Goal: Transaction & Acquisition: Purchase product/service

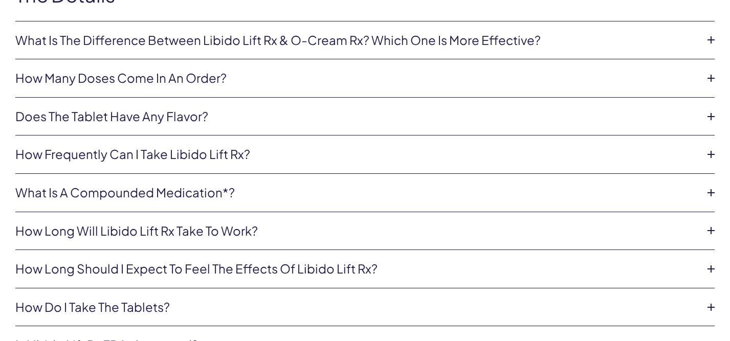
scroll to position [2212, 0]
click at [569, 44] on link "What is the difference between Libido Lift Rx & O-Cream Rx? Which one is more e…" at bounding box center [356, 39] width 683 height 17
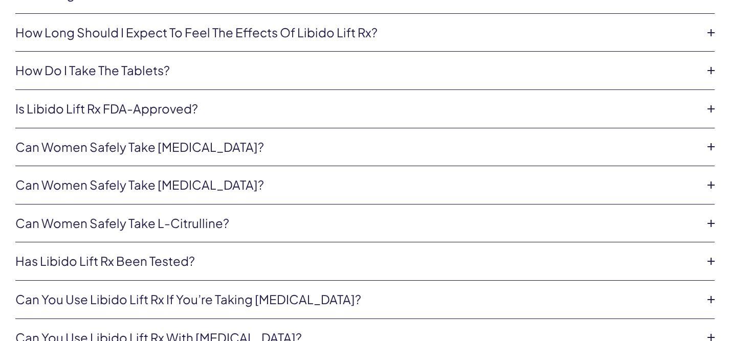
click at [174, 110] on link "Is Libido Lift Rx FDA-approved?" at bounding box center [356, 108] width 683 height 17
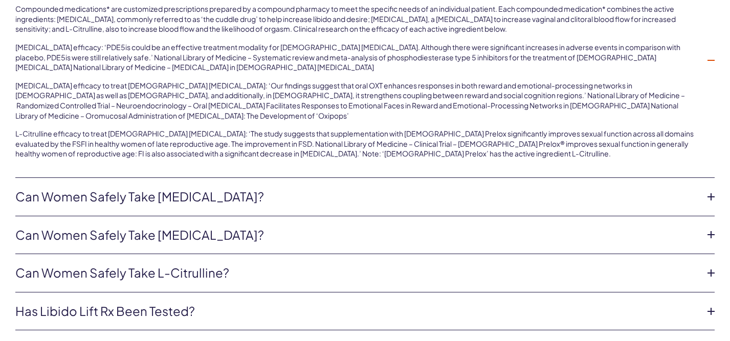
scroll to position [2595, 0]
click at [148, 192] on link "Can women safely take [MEDICAL_DATA]?" at bounding box center [356, 196] width 683 height 17
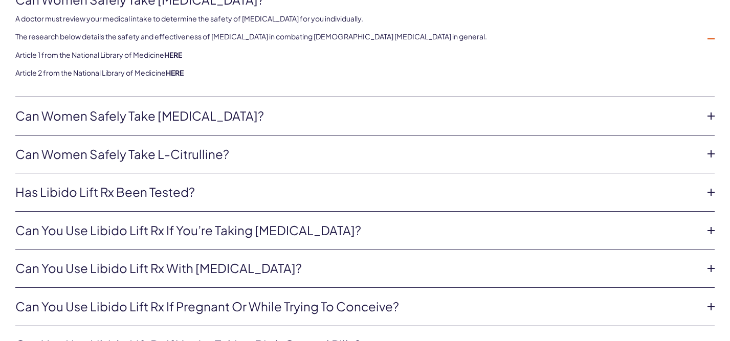
click at [155, 152] on link "Can women safely take L-Citrulline?" at bounding box center [356, 154] width 683 height 17
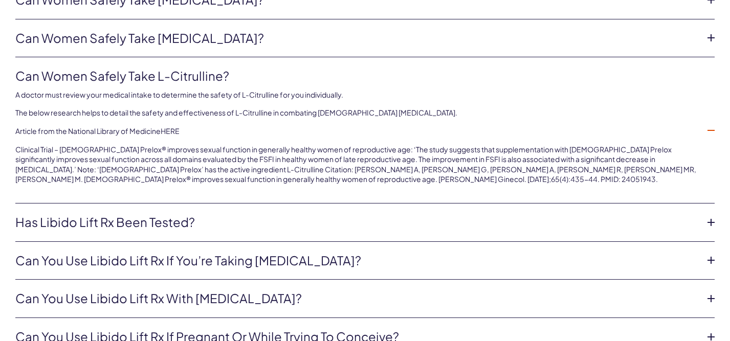
click at [213, 51] on li "Can women safely take Oxytocin? A doctor must review your medical intake to det…" at bounding box center [365, 38] width 700 height 38
click at [197, 45] on link "Can women safely take [MEDICAL_DATA]?" at bounding box center [356, 38] width 683 height 17
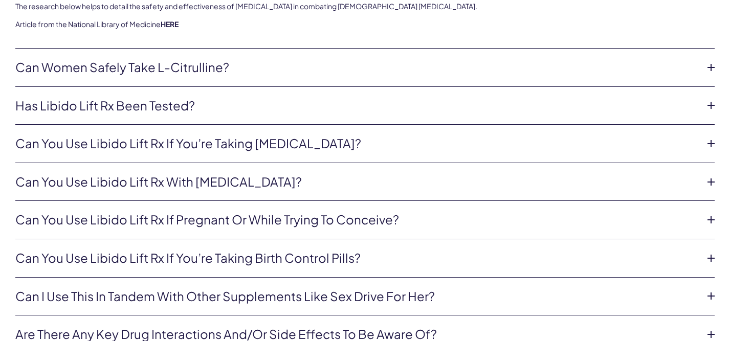
scroll to position [2687, 0]
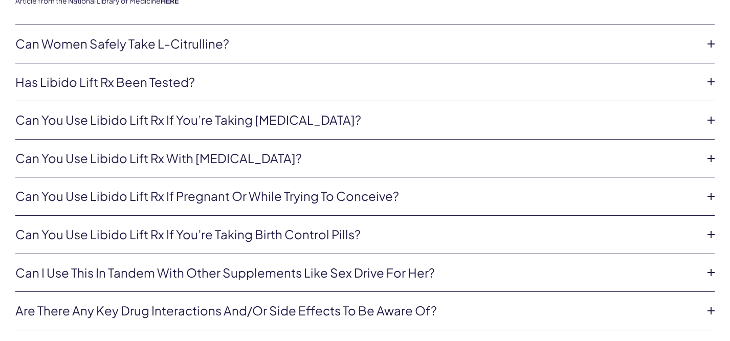
click at [140, 130] on li "Can you use Libido Lift Rx if you’re taking estrogen? Yes, these can be taken w…" at bounding box center [365, 120] width 700 height 38
click at [161, 121] on link "Can you use Libido Lift Rx if you’re taking estrogen?" at bounding box center [356, 120] width 683 height 17
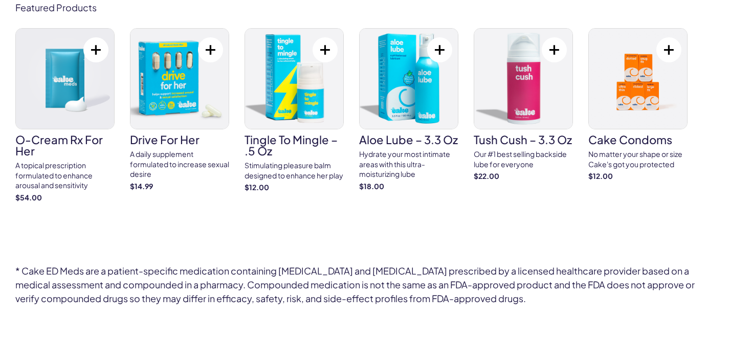
scroll to position [3271, 0]
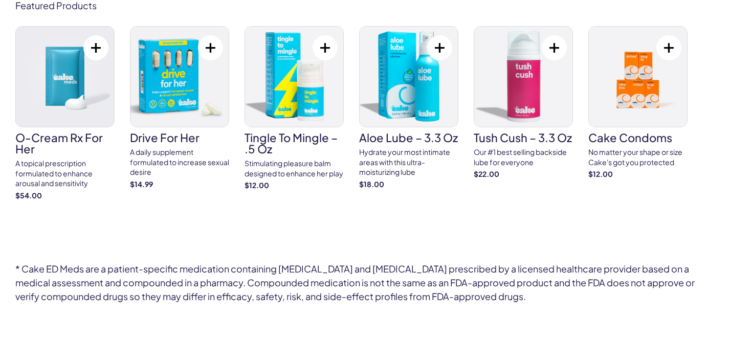
click at [74, 76] on img at bounding box center [65, 77] width 98 height 100
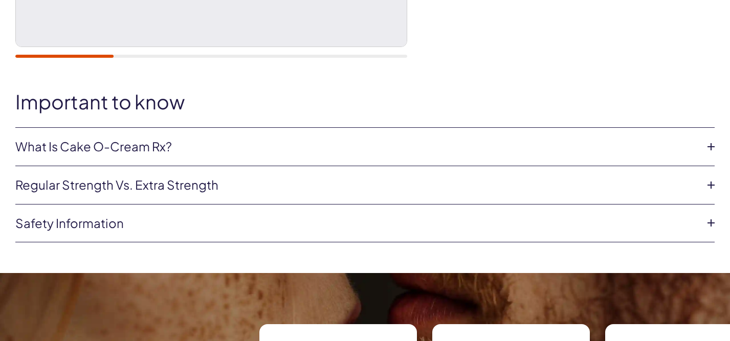
scroll to position [427, 0]
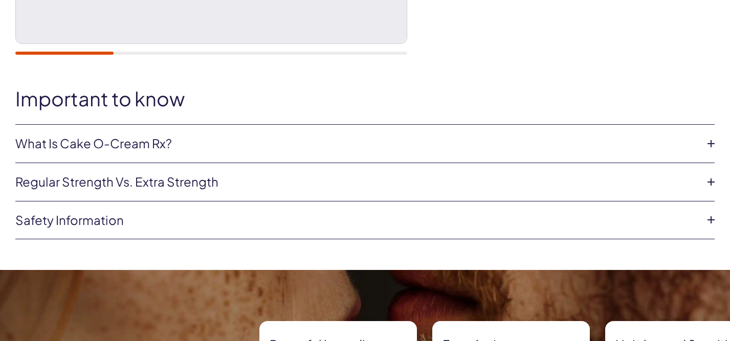
click at [166, 153] on li "What is Cake O-Cream Rx? Cake O-Cream Cream is a prescription topical formulate…" at bounding box center [365, 144] width 700 height 38
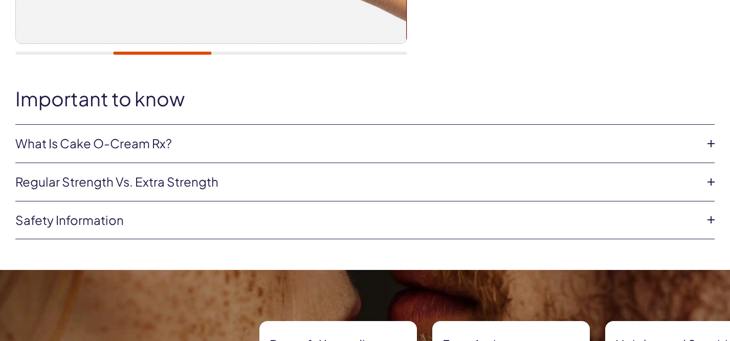
click at [126, 145] on link "What is Cake O-Cream Rx?" at bounding box center [356, 143] width 683 height 17
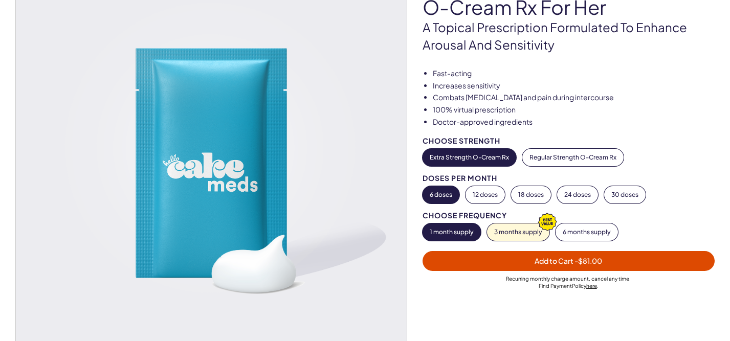
scroll to position [0, 0]
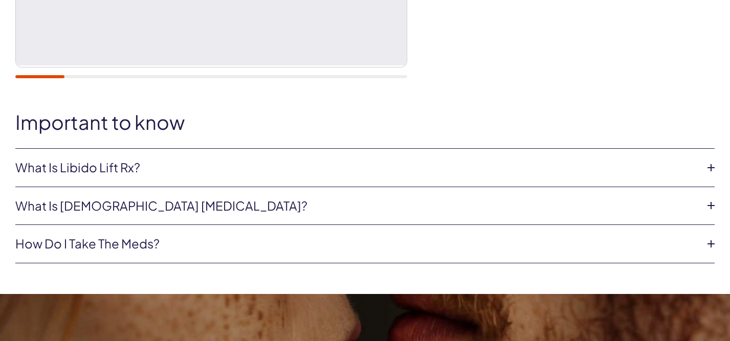
scroll to position [406, 0]
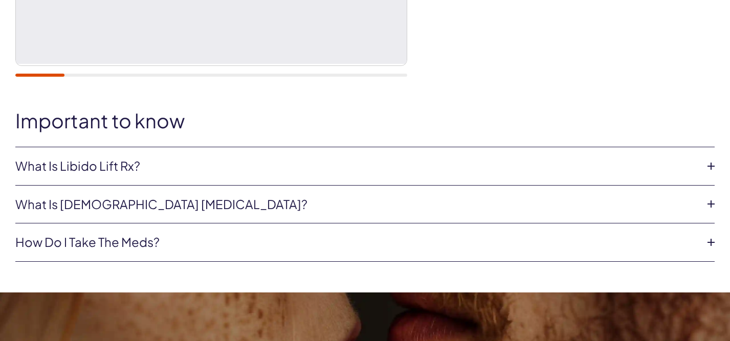
click at [117, 172] on link "What is Libido Lift Rx?" at bounding box center [356, 166] width 683 height 17
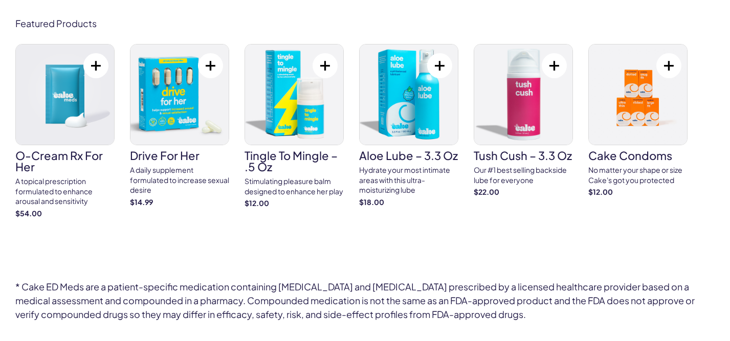
scroll to position [3257, 0]
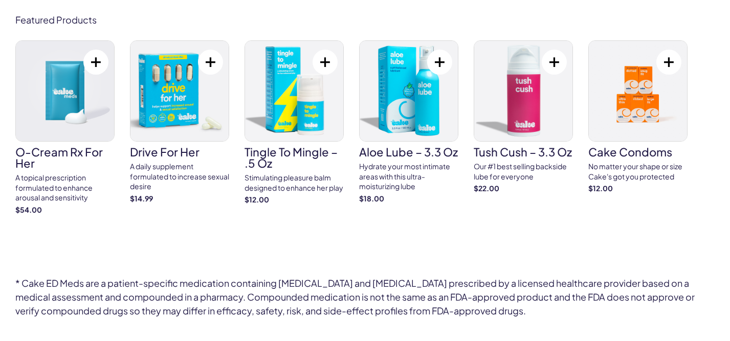
click at [176, 107] on img at bounding box center [180, 91] width 98 height 100
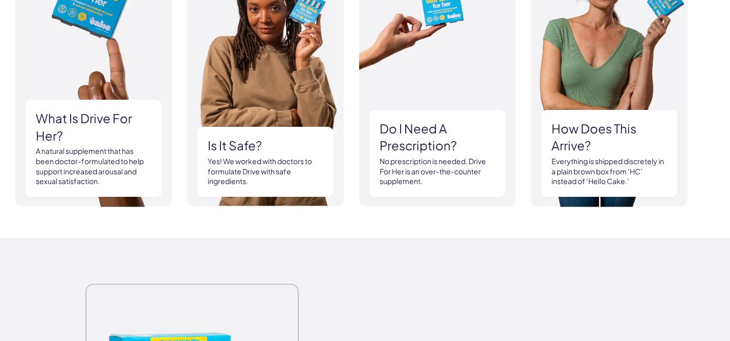
scroll to position [1053, 0]
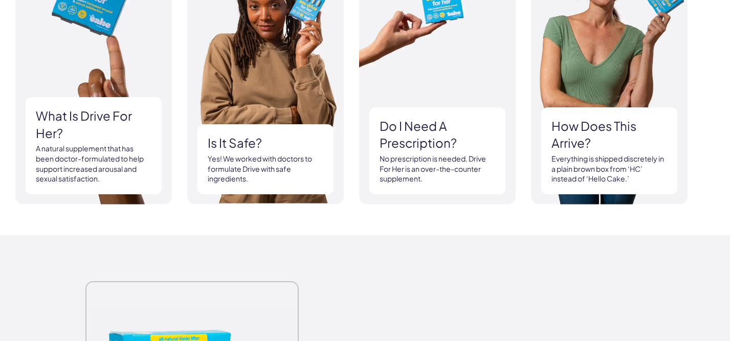
click at [91, 49] on img at bounding box center [93, 78] width 157 height 252
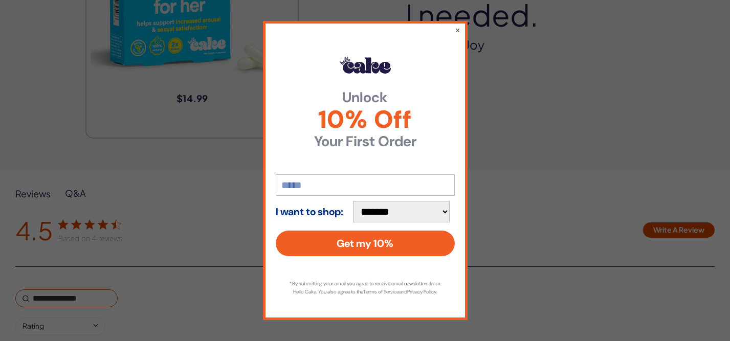
scroll to position [1469, 0]
click at [458, 26] on button "×" at bounding box center [457, 30] width 7 height 12
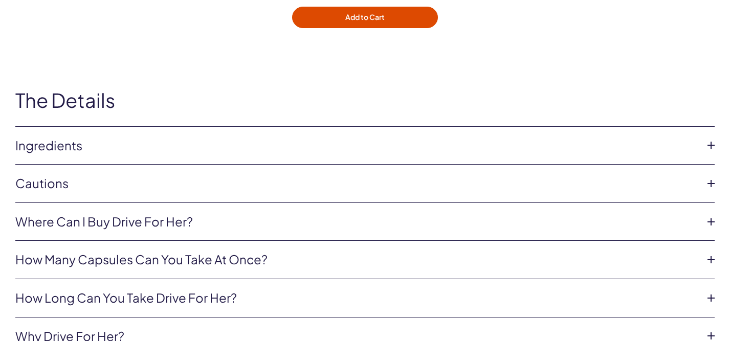
scroll to position [3029, 0]
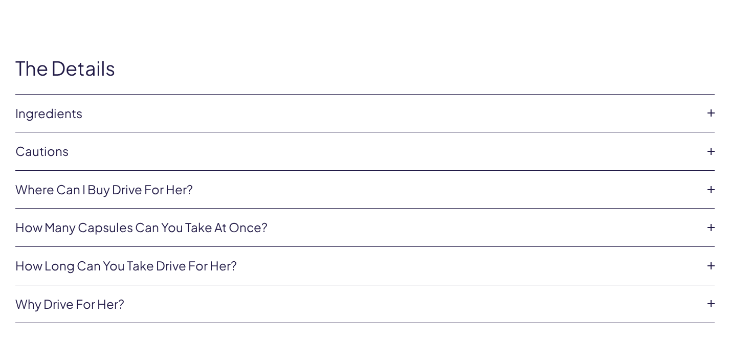
click at [72, 105] on link "Ingredients" at bounding box center [356, 113] width 683 height 17
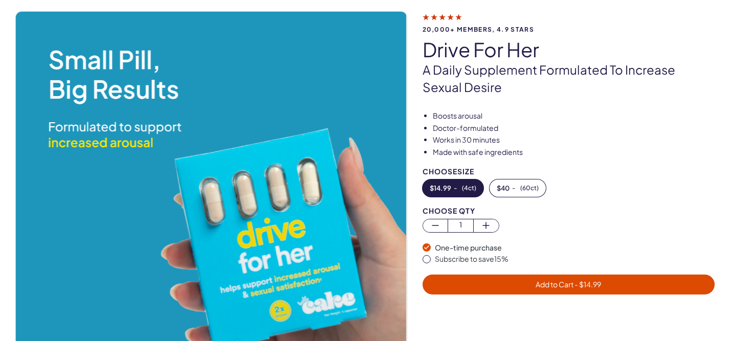
scroll to position [0, 0]
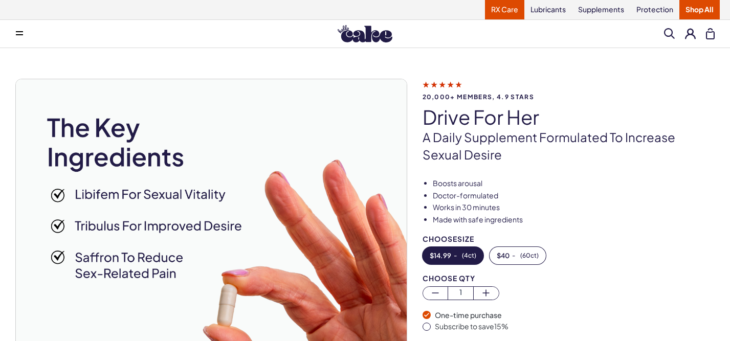
click at [503, 10] on link "RX Care" at bounding box center [504, 9] width 39 height 19
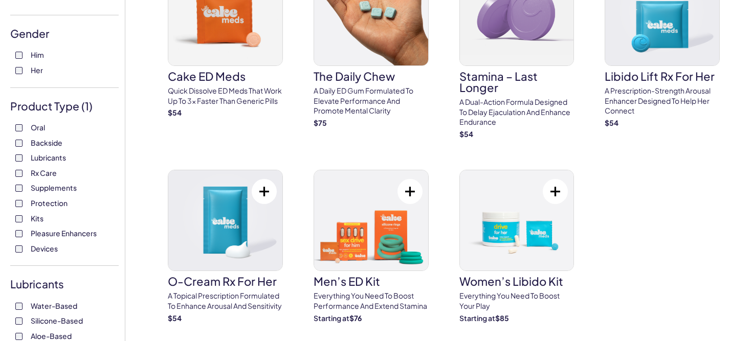
scroll to position [128, 0]
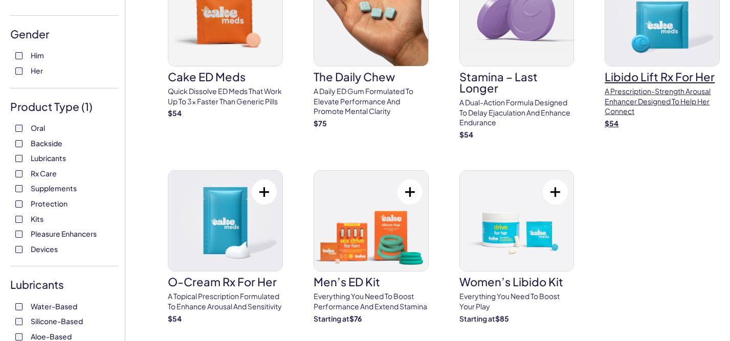
click at [678, 37] on img at bounding box center [663, 16] width 114 height 100
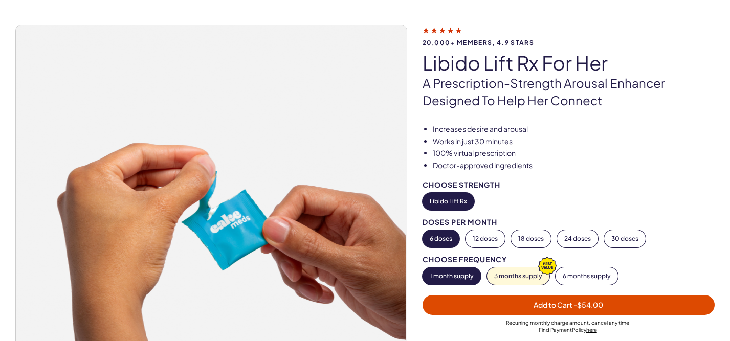
scroll to position [58, 0]
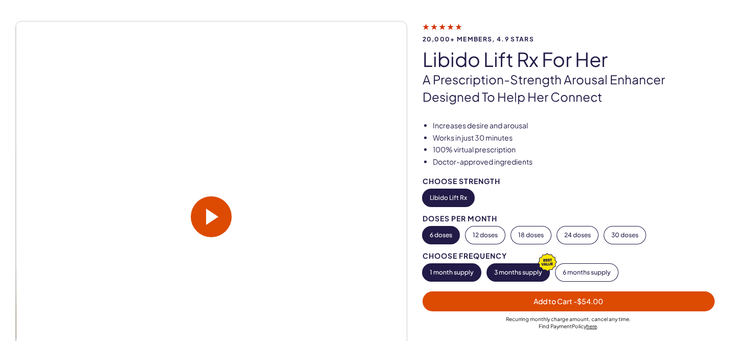
click at [512, 274] on button "3 months supply" at bounding box center [518, 272] width 62 height 17
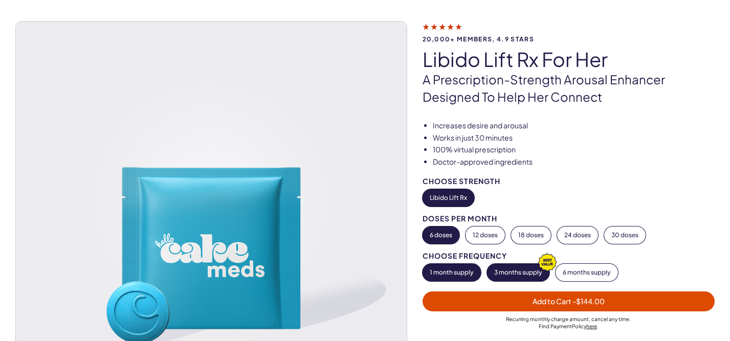
click at [442, 269] on button "1 month supply" at bounding box center [452, 272] width 58 height 17
click at [575, 304] on span "- $54.00" at bounding box center [589, 301] width 30 height 9
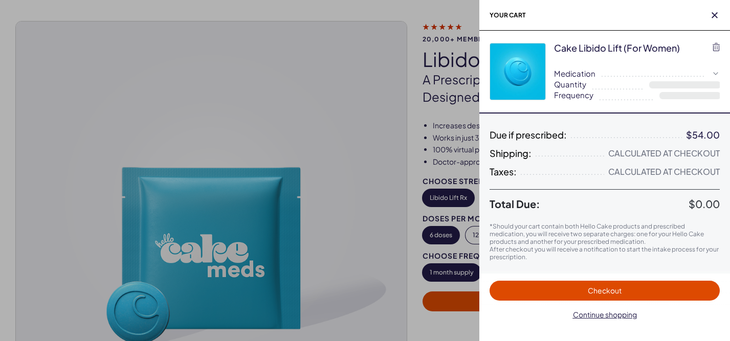
select select "**"
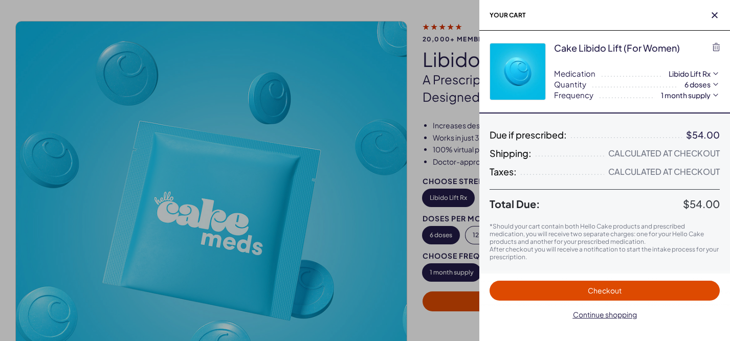
click at [620, 290] on span "Checkout" at bounding box center [605, 290] width 34 height 9
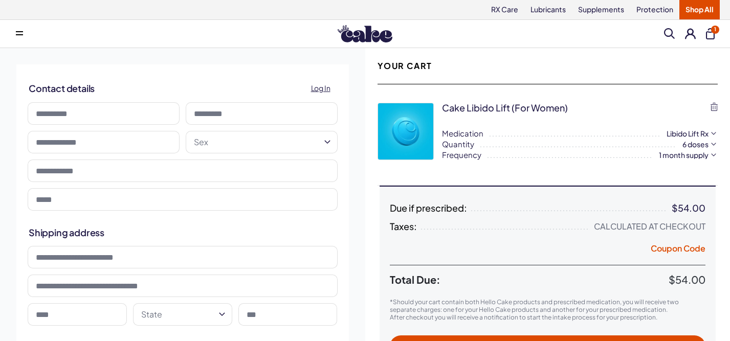
click at [145, 116] on input at bounding box center [104, 113] width 152 height 23
type input "*****"
type input "*********"
type input "**********"
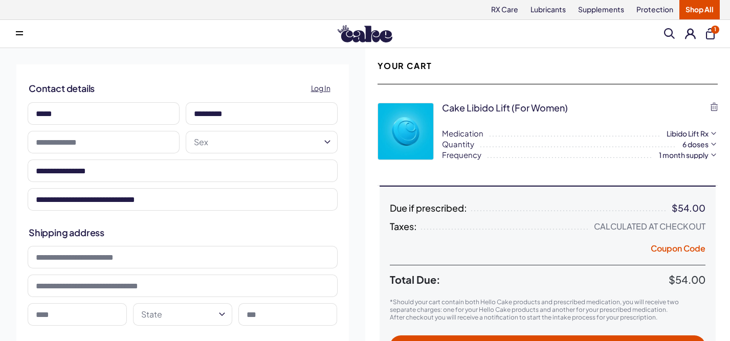
type input "**********"
click at [140, 144] on input "**********" at bounding box center [104, 142] width 152 height 23
type input "**********"
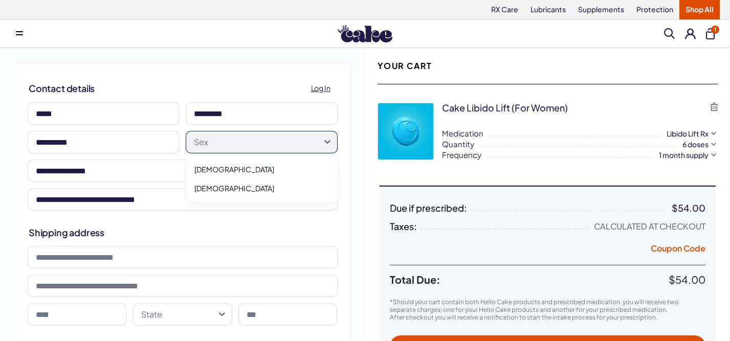
select select "******"
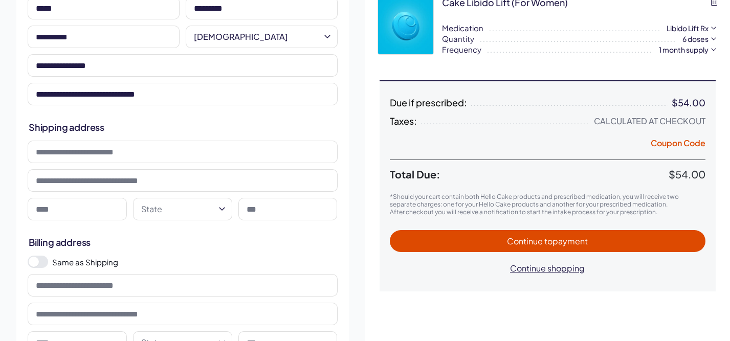
scroll to position [106, 0]
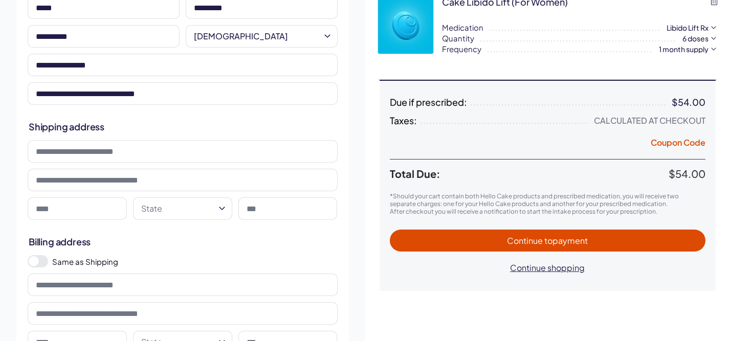
click at [197, 155] on input at bounding box center [183, 151] width 310 height 23
type input "**********"
click at [106, 210] on input at bounding box center [77, 209] width 99 height 23
type input "******"
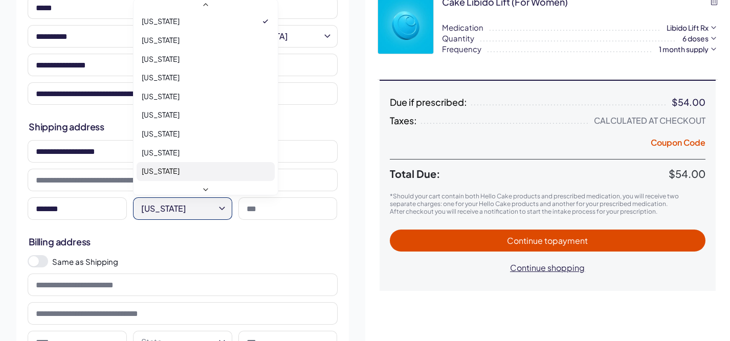
scroll to position [587, 0]
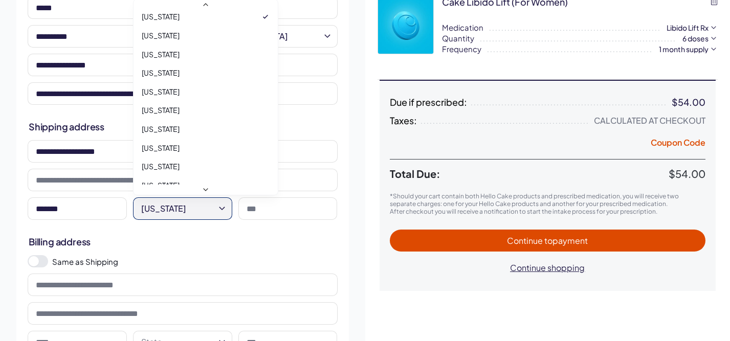
select select "**"
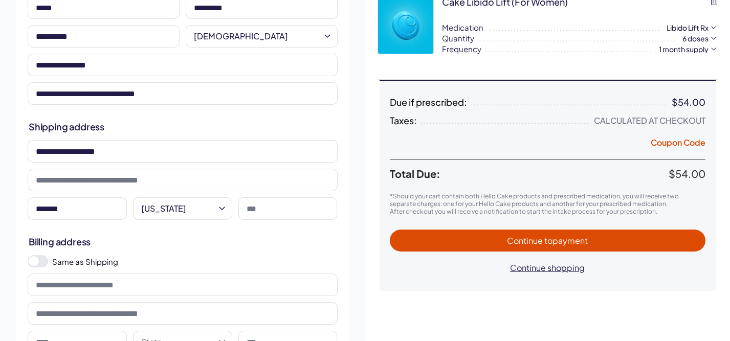
click at [255, 212] on input at bounding box center [288, 209] width 99 height 23
type input "*****"
click at [43, 260] on span at bounding box center [38, 261] width 20 height 12
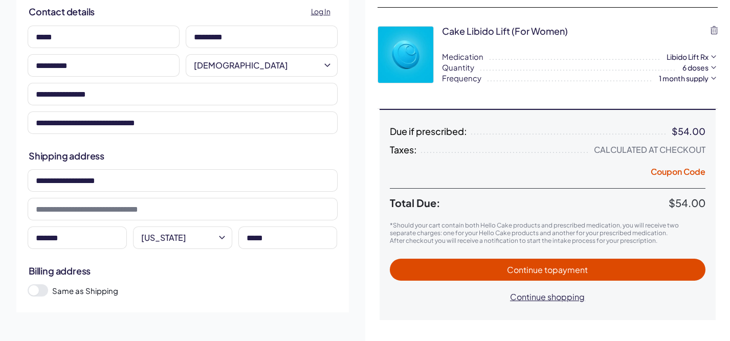
scroll to position [79, 0]
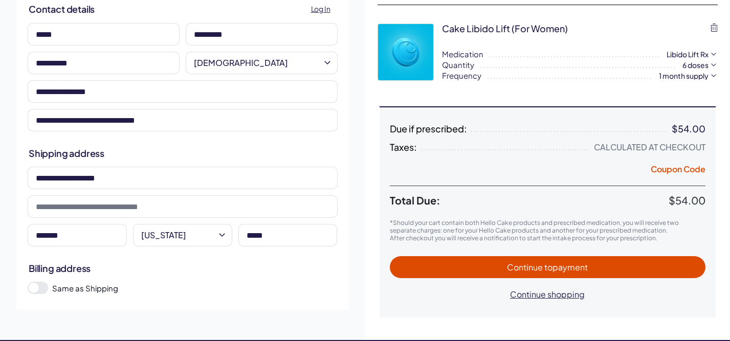
click at [558, 263] on span "to payment" at bounding box center [567, 267] width 44 height 11
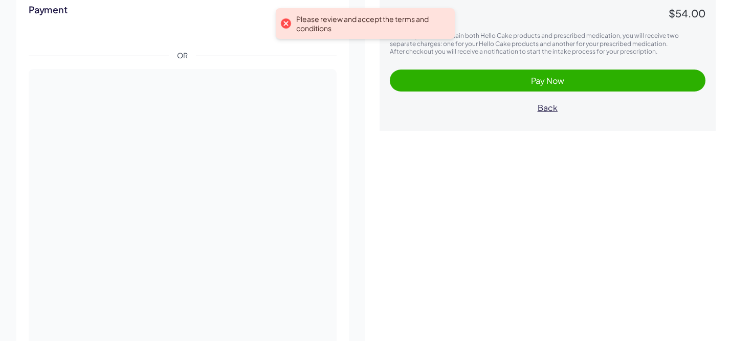
scroll to position [251, 0]
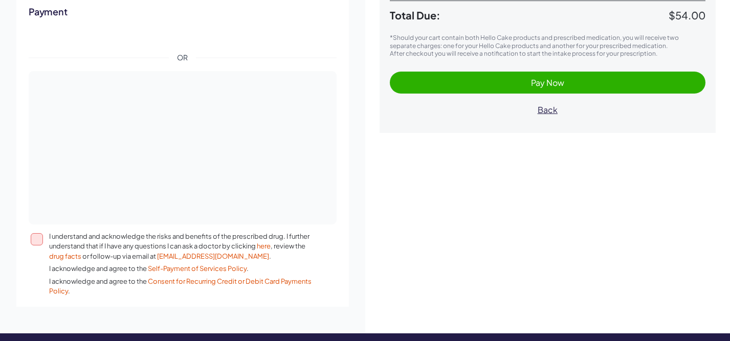
click at [37, 233] on button "I understand and acknowledge the risks and benefits of the prescribed drug. I f…" at bounding box center [37, 239] width 12 height 12
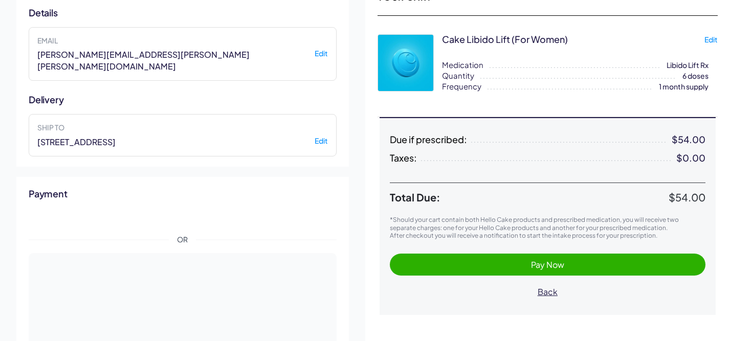
scroll to position [81, 0]
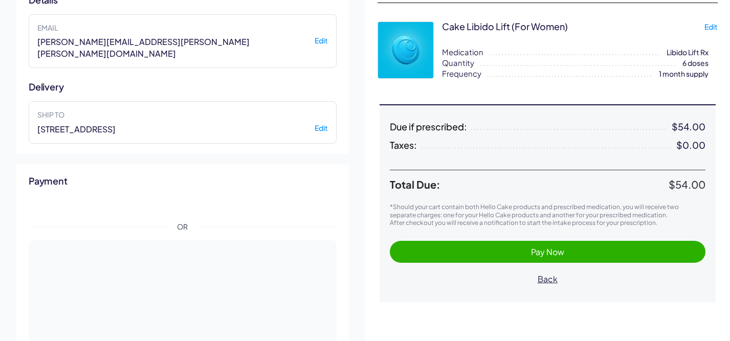
click at [584, 254] on span "Pay Now" at bounding box center [548, 252] width 296 height 12
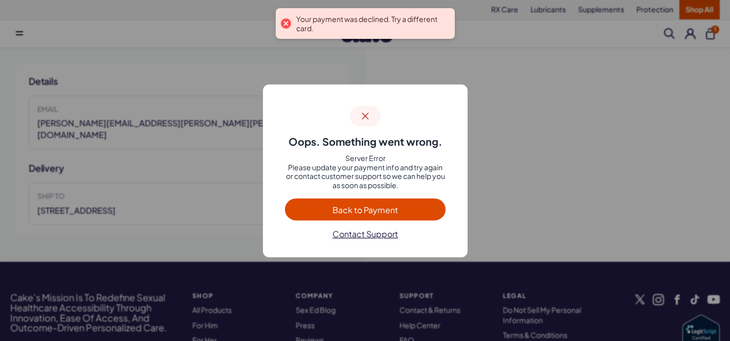
click at [406, 204] on span "Back to Payment" at bounding box center [365, 210] width 140 height 12
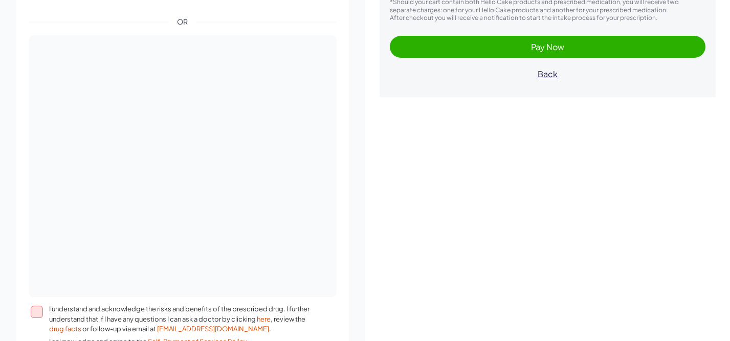
scroll to position [303, 0]
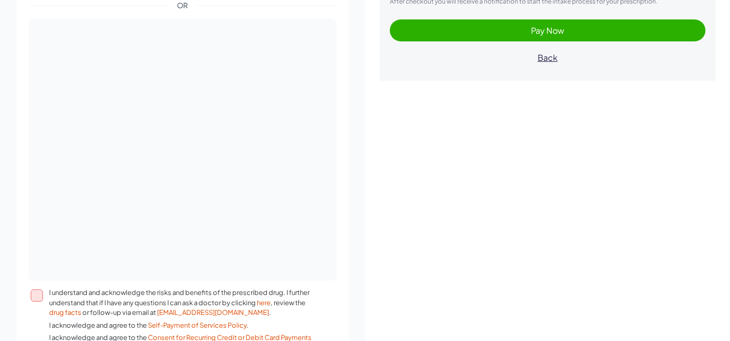
click at [35, 290] on button "I understand and acknowledge the risks and benefits of the prescribed drug. I f…" at bounding box center [37, 296] width 12 height 12
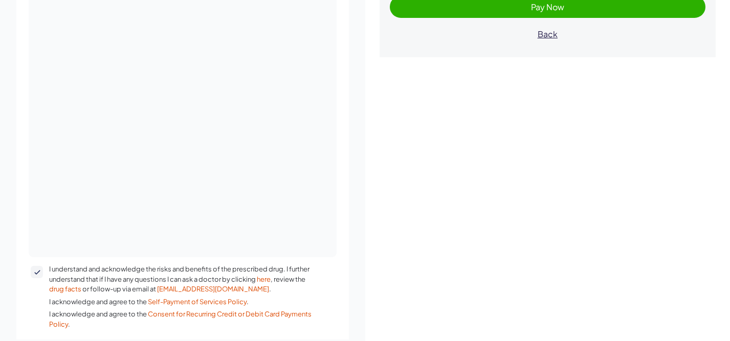
scroll to position [258, 0]
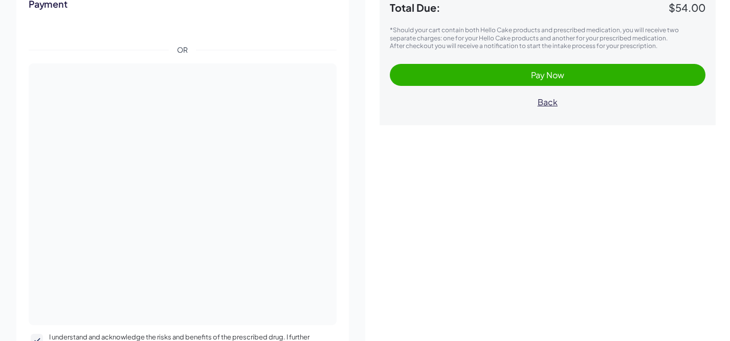
click at [488, 76] on span "Pay Now" at bounding box center [548, 75] width 296 height 12
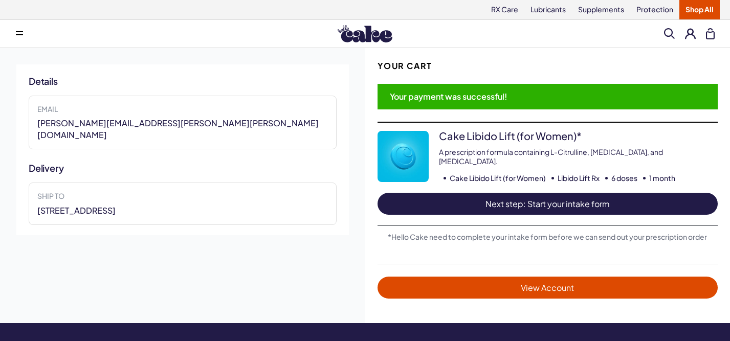
click at [564, 200] on span "Next step: Start your intake form" at bounding box center [548, 204] width 320 height 12
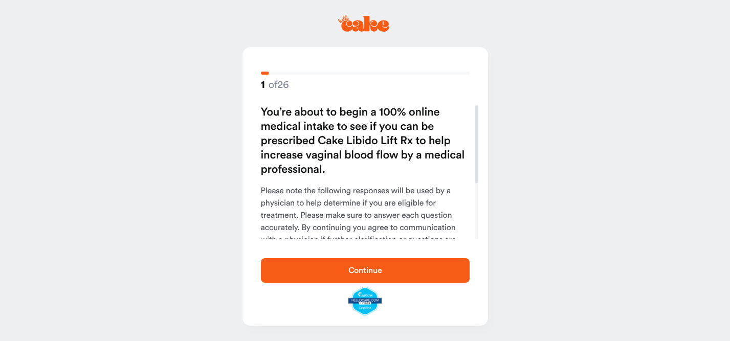
click at [362, 268] on span "Continue" at bounding box center [366, 271] width 34 height 8
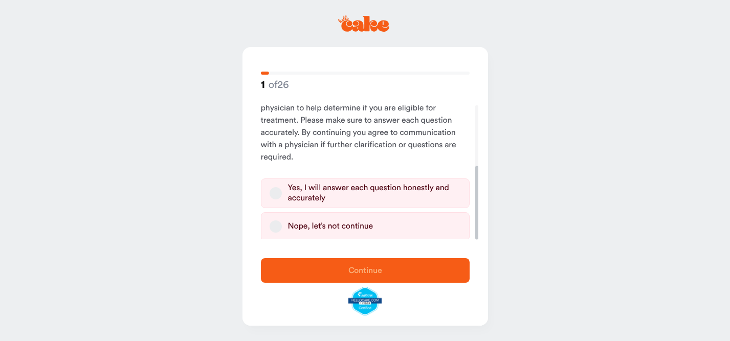
scroll to position [111, 0]
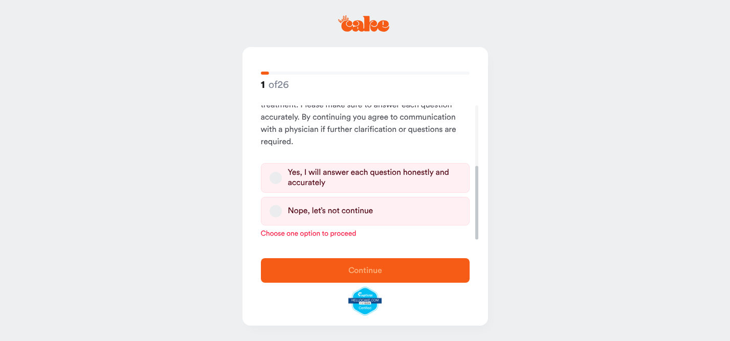
drag, startPoint x: 477, startPoint y: 164, endPoint x: 470, endPoint y: 258, distance: 94.4
click at [476, 240] on div at bounding box center [477, 203] width 3 height 74
click at [275, 175] on button "Yes, I will answer each question honestly and accurately" at bounding box center [276, 178] width 12 height 12
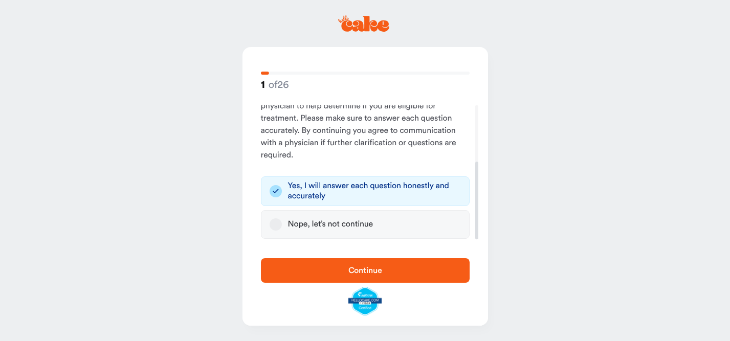
scroll to position [97, 0]
click at [339, 278] on button "Continue" at bounding box center [365, 270] width 209 height 25
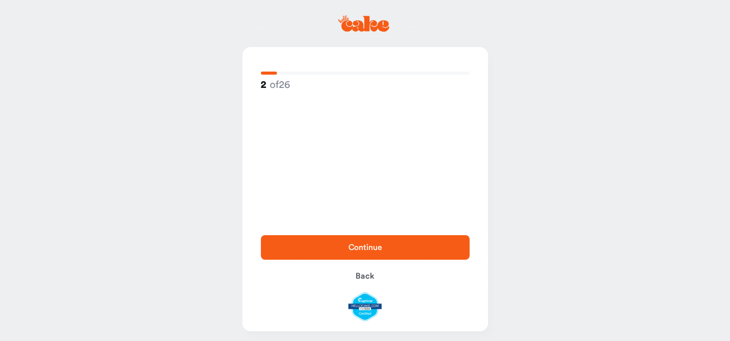
scroll to position [0, 0]
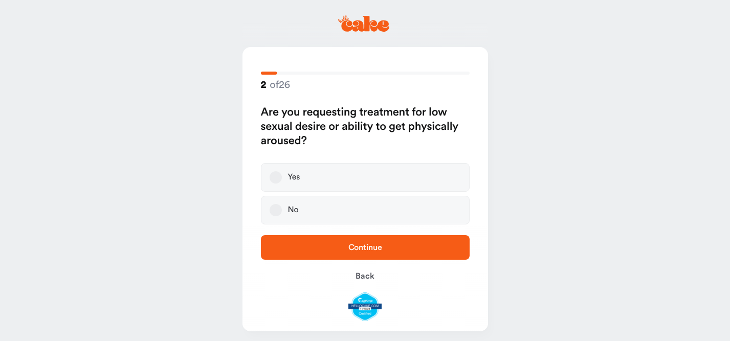
click at [279, 183] on label "Yes" at bounding box center [365, 177] width 209 height 29
click at [279, 183] on button "Yes" at bounding box center [276, 177] width 12 height 12
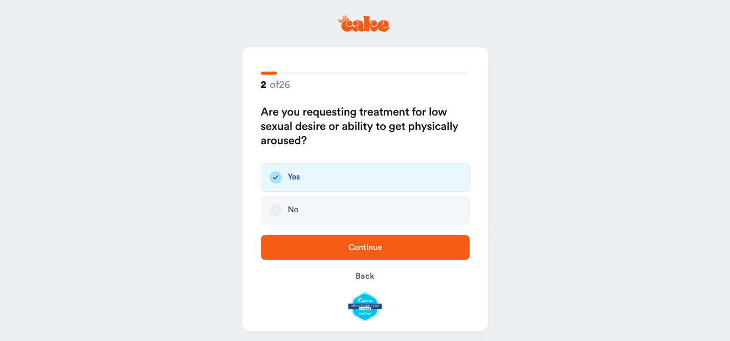
click at [336, 256] on button "Continue" at bounding box center [365, 247] width 209 height 25
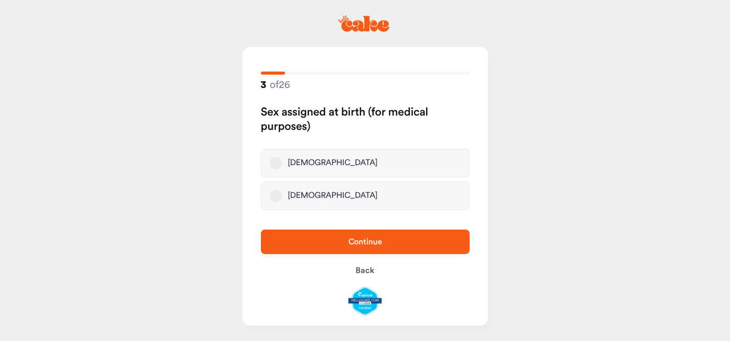
click at [273, 162] on button "[DEMOGRAPHIC_DATA]" at bounding box center [276, 163] width 12 height 12
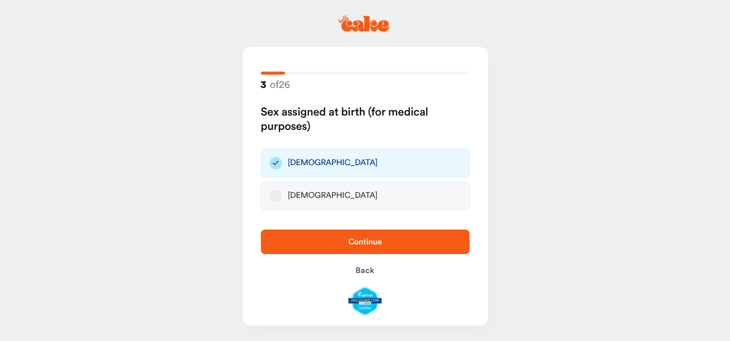
click at [318, 243] on span "Continue" at bounding box center [365, 242] width 176 height 12
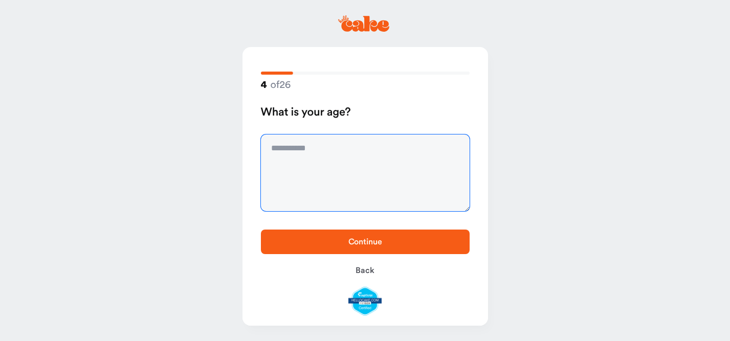
click at [296, 160] on textarea at bounding box center [365, 173] width 209 height 77
type textarea "**"
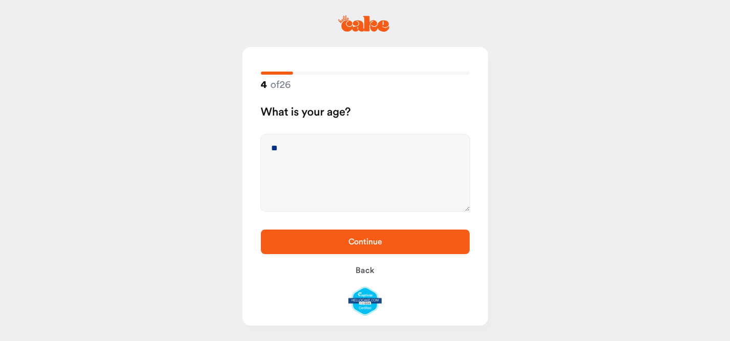
click at [355, 242] on span "Continue" at bounding box center [366, 242] width 34 height 8
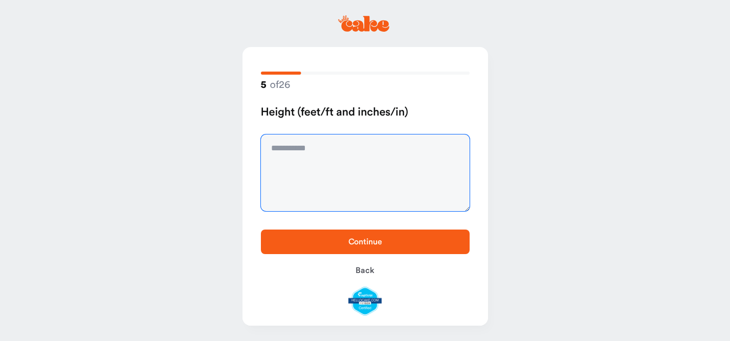
click at [316, 142] on textarea at bounding box center [365, 173] width 209 height 77
type textarea "***"
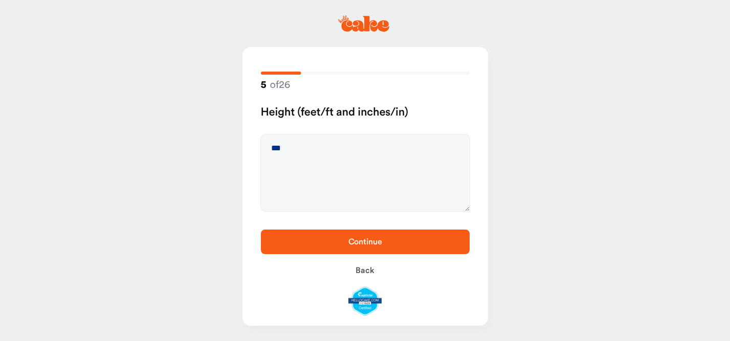
click at [363, 235] on button "Continue" at bounding box center [365, 242] width 209 height 25
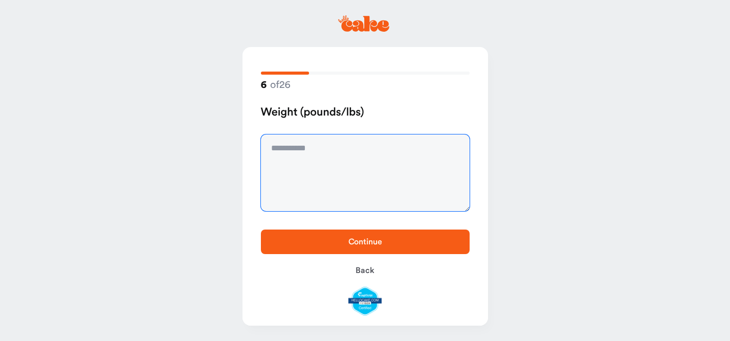
click at [321, 155] on textarea at bounding box center [365, 173] width 209 height 77
type textarea "***"
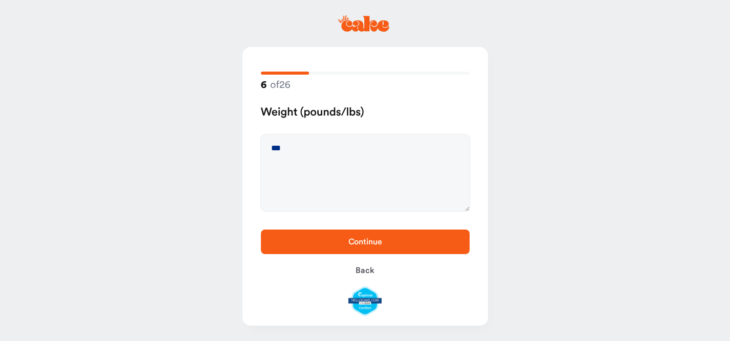
click at [377, 244] on span "Continue" at bounding box center [366, 242] width 34 height 8
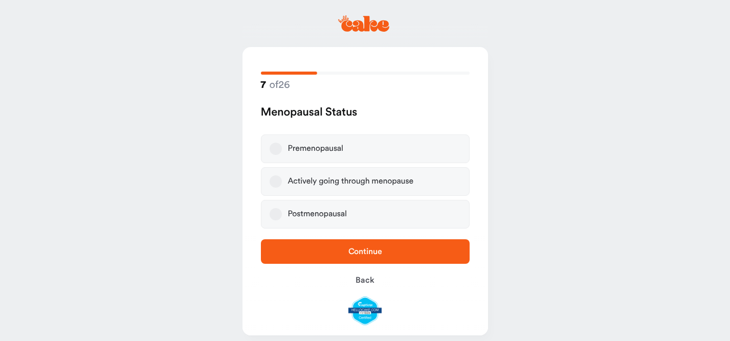
click at [281, 178] on label "Actively going through menopause" at bounding box center [365, 181] width 209 height 29
click at [281, 178] on button "Actively going through menopause" at bounding box center [276, 182] width 12 height 12
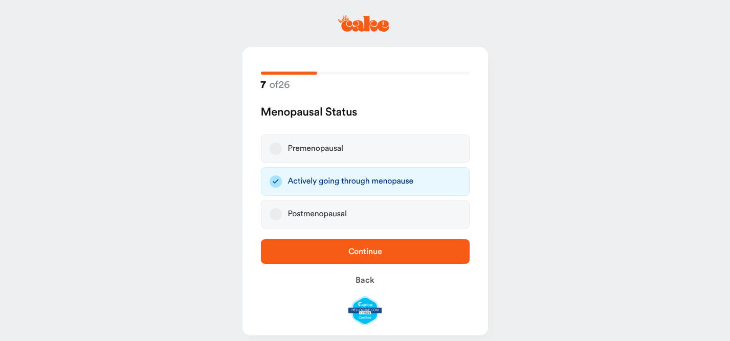
click at [352, 252] on span "Continue" at bounding box center [366, 252] width 34 height 8
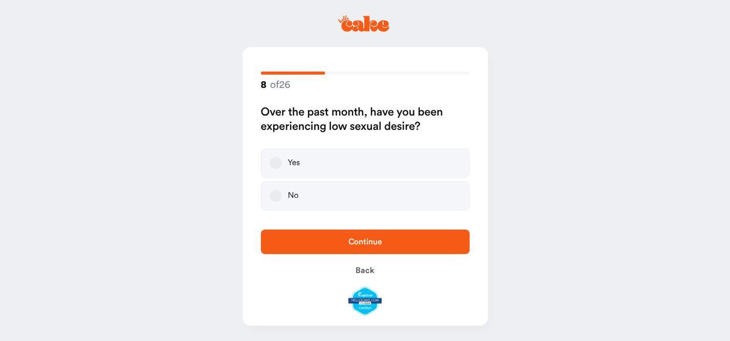
click at [272, 170] on label "Yes" at bounding box center [365, 163] width 209 height 29
click at [272, 169] on button "Yes" at bounding box center [276, 163] width 12 height 12
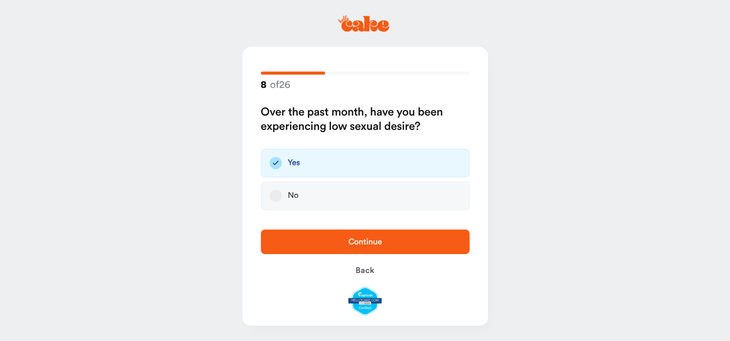
click at [334, 248] on span "Continue" at bounding box center [365, 242] width 176 height 12
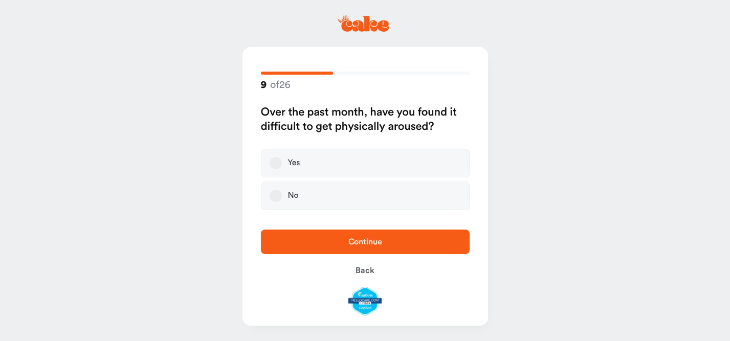
click at [274, 165] on button "Yes" at bounding box center [276, 163] width 12 height 12
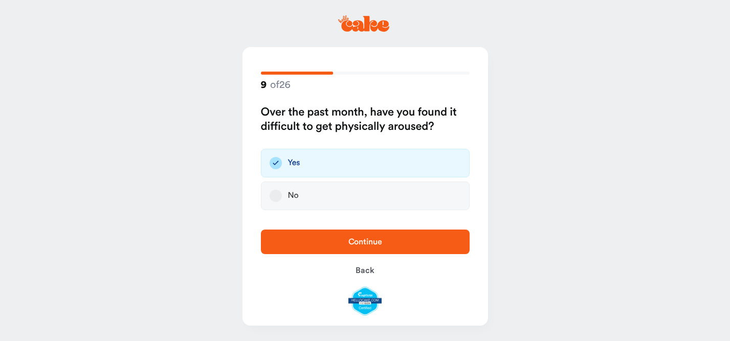
click at [309, 243] on span "Continue" at bounding box center [365, 242] width 176 height 12
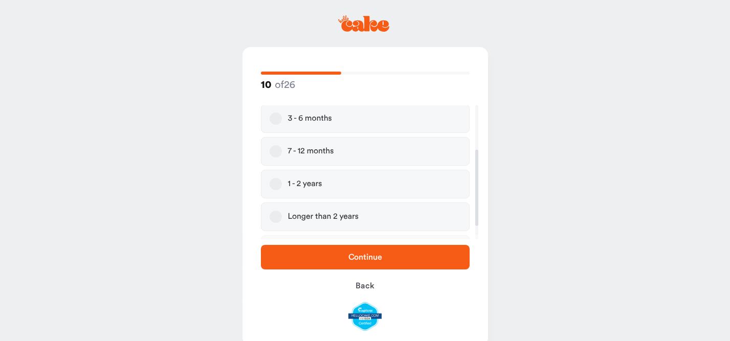
scroll to position [78, 0]
click at [276, 184] on button "1 - 2 years" at bounding box center [276, 183] width 12 height 12
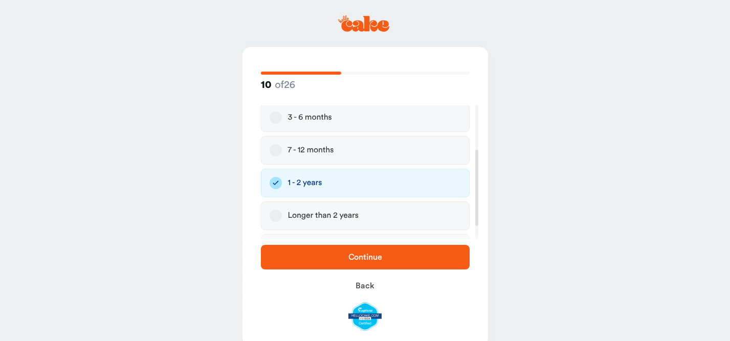
click at [339, 251] on button "Continue" at bounding box center [365, 257] width 209 height 25
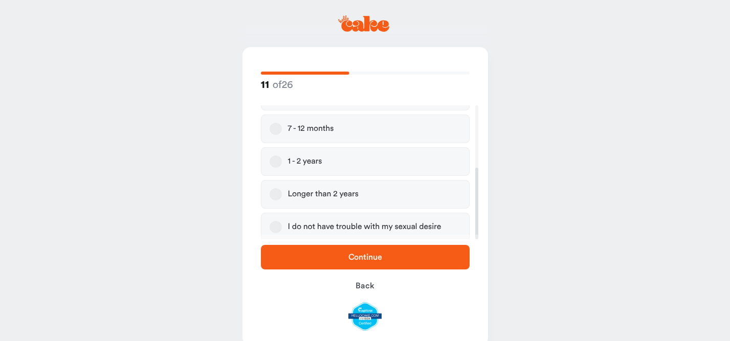
scroll to position [117, 0]
click at [275, 159] on button "1 - 2 years" at bounding box center [276, 159] width 12 height 12
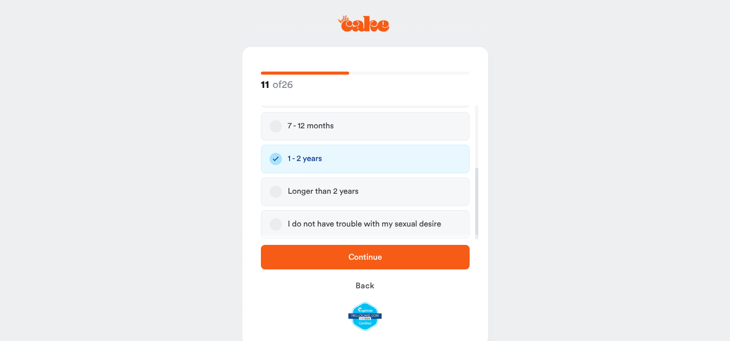
click at [341, 255] on span "Continue" at bounding box center [365, 257] width 176 height 12
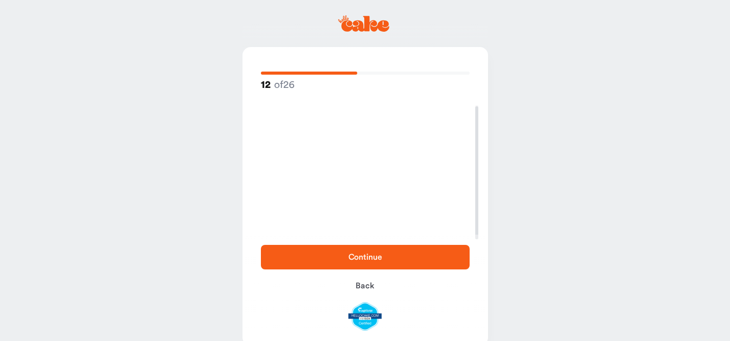
scroll to position [1, 0]
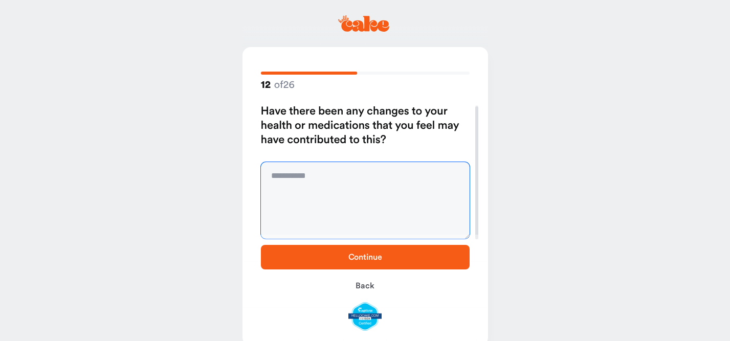
click at [335, 181] on textarea at bounding box center [365, 200] width 209 height 77
type textarea "*********"
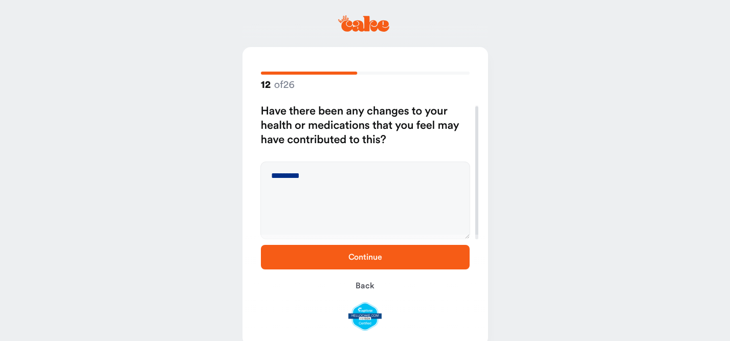
click at [389, 256] on span "Continue" at bounding box center [365, 257] width 176 height 12
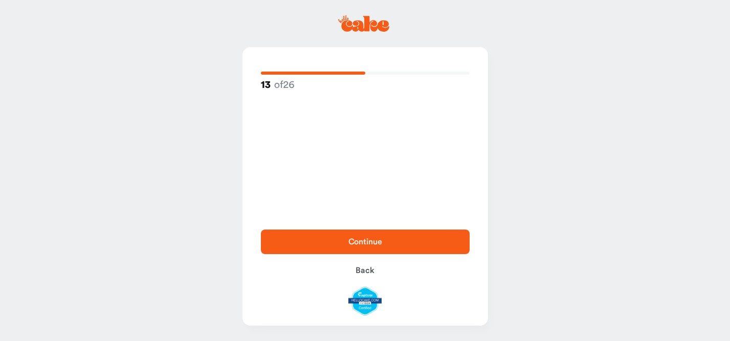
scroll to position [0, 0]
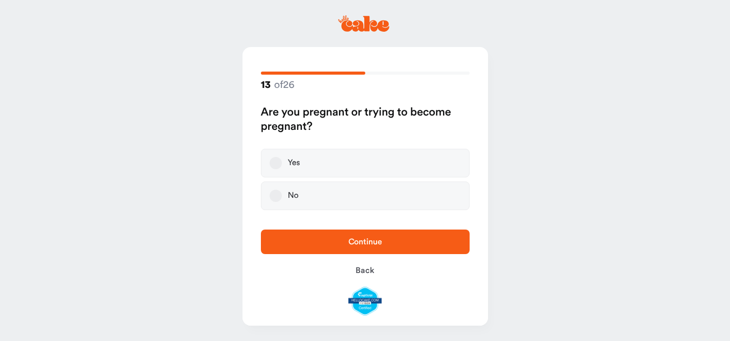
click at [292, 185] on label "No" at bounding box center [365, 196] width 209 height 29
click at [282, 190] on button "No" at bounding box center [276, 196] width 12 height 12
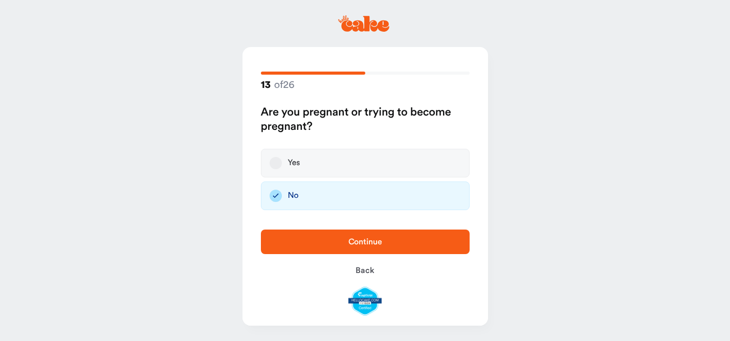
click at [282, 191] on label "No" at bounding box center [365, 196] width 209 height 29
click at [282, 191] on button "No" at bounding box center [276, 196] width 12 height 12
click at [346, 248] on span "Continue" at bounding box center [365, 242] width 176 height 12
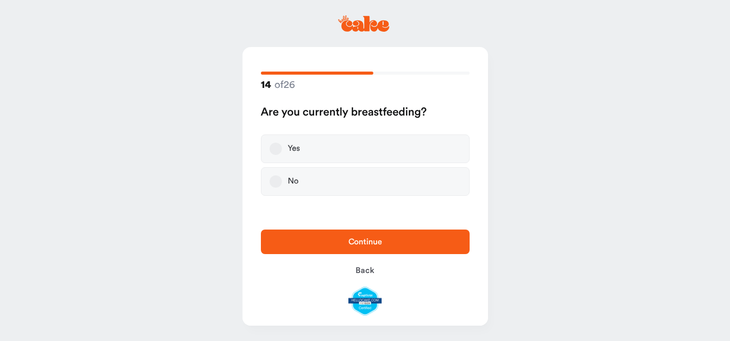
click at [275, 186] on button "No" at bounding box center [276, 182] width 12 height 12
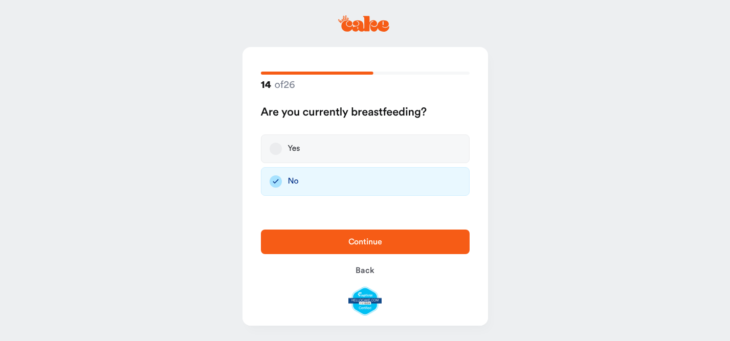
click at [321, 236] on span "Continue" at bounding box center [365, 242] width 176 height 12
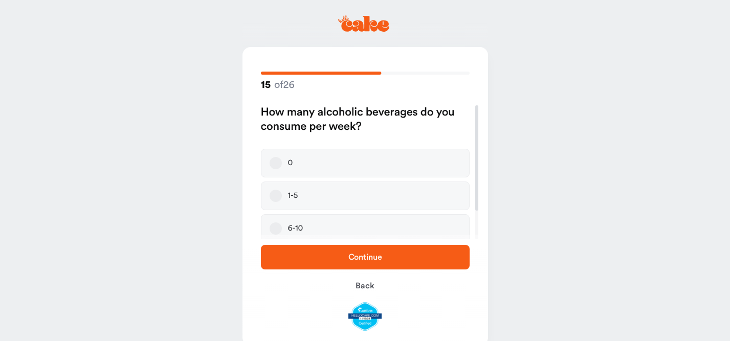
click at [275, 196] on button "1-5" at bounding box center [276, 196] width 12 height 12
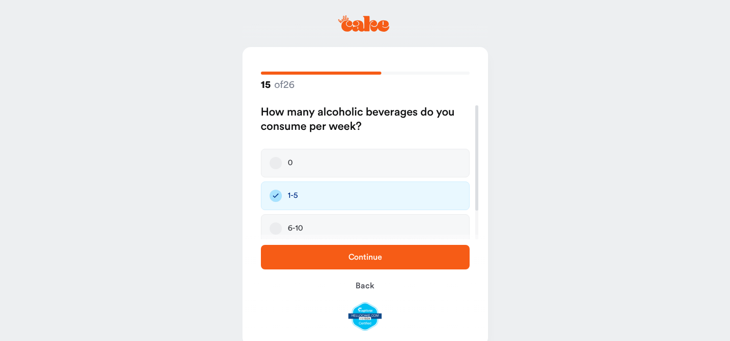
click at [300, 264] on button "Continue" at bounding box center [365, 257] width 209 height 25
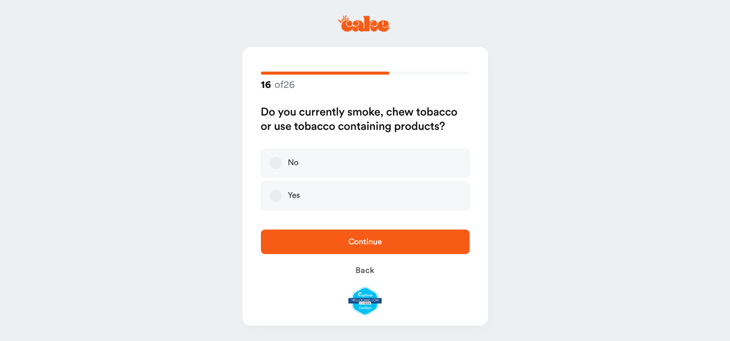
click at [272, 197] on button "Yes" at bounding box center [276, 196] width 12 height 12
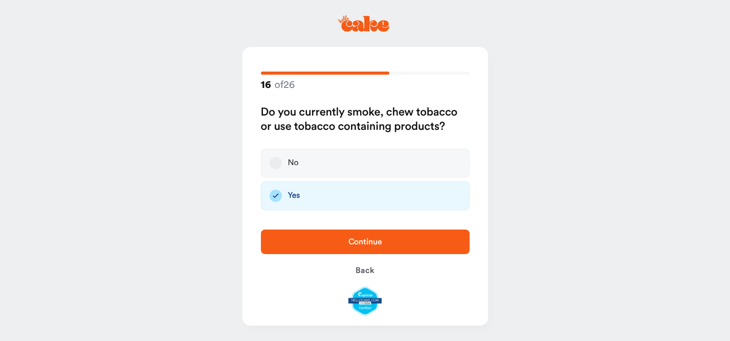
click at [271, 173] on label "No" at bounding box center [365, 163] width 209 height 29
click at [271, 169] on button "No" at bounding box center [276, 163] width 12 height 12
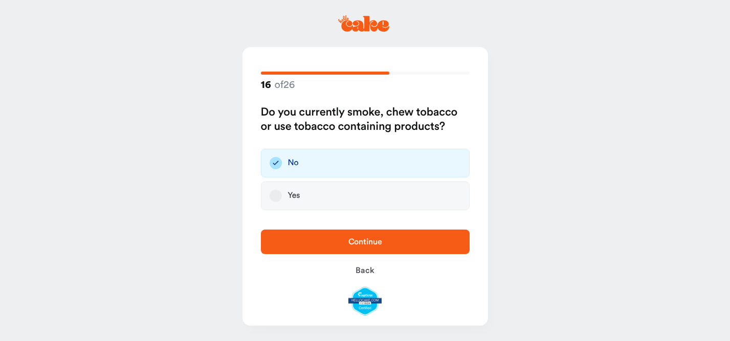
click at [316, 243] on span "Continue" at bounding box center [365, 242] width 176 height 12
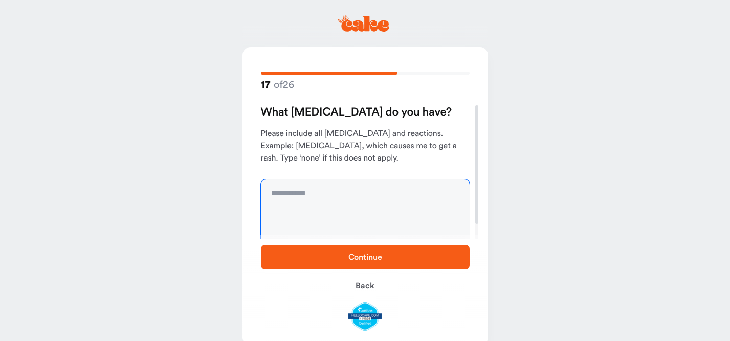
click at [313, 188] on textarea at bounding box center [365, 218] width 209 height 77
type textarea "****"
click at [374, 253] on span "Continue" at bounding box center [366, 257] width 34 height 8
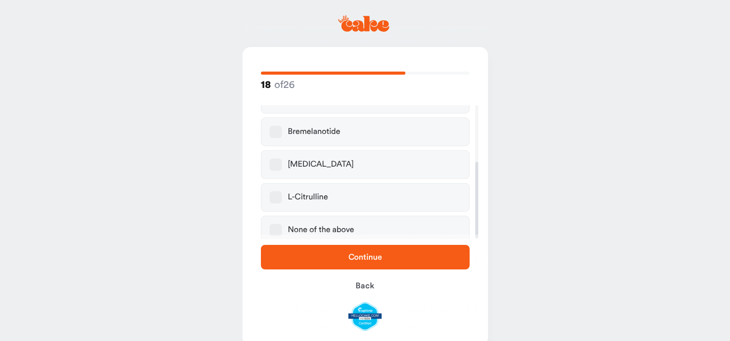
scroll to position [102, 0]
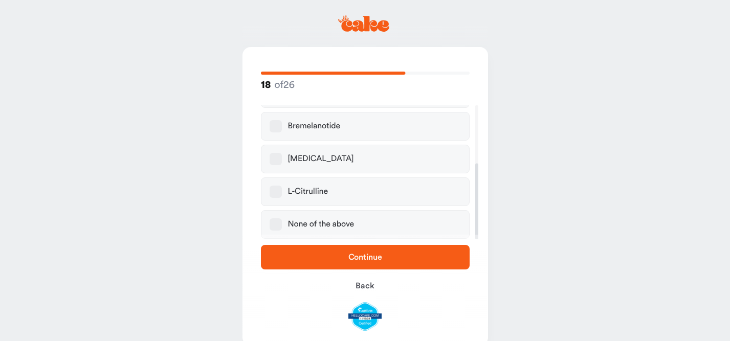
click at [278, 224] on button "None of the above" at bounding box center [276, 225] width 12 height 12
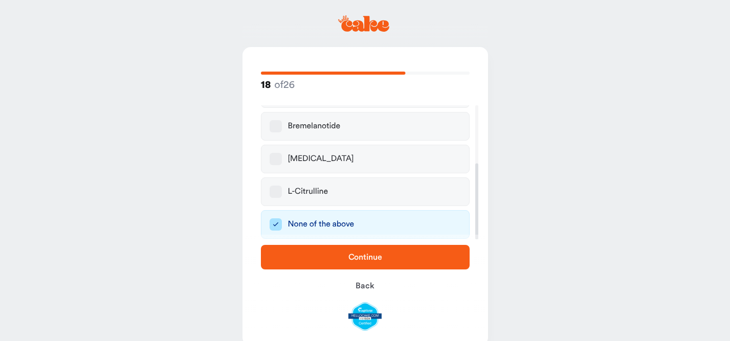
click at [314, 271] on div "Continue Back" at bounding box center [366, 288] width 246 height 106
click at [315, 248] on button "Continue" at bounding box center [365, 257] width 209 height 25
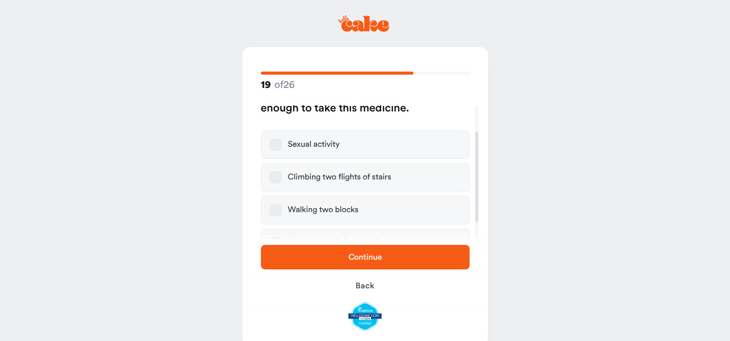
scroll to position [66, 0]
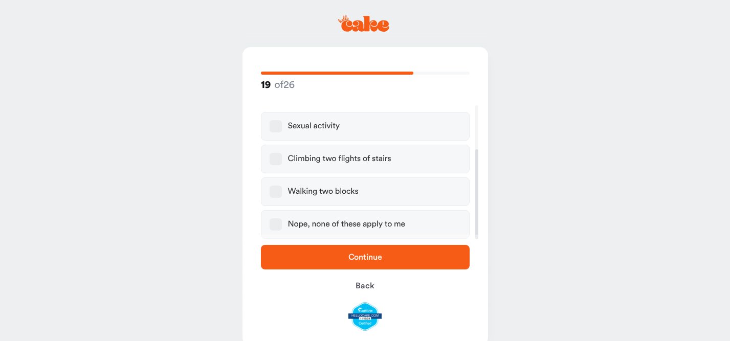
click at [276, 225] on button "Nope, none of these apply to me" at bounding box center [276, 225] width 12 height 12
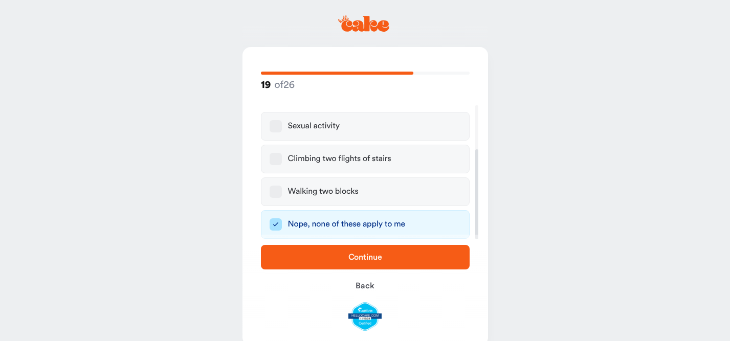
click at [339, 251] on span "Continue" at bounding box center [365, 257] width 176 height 12
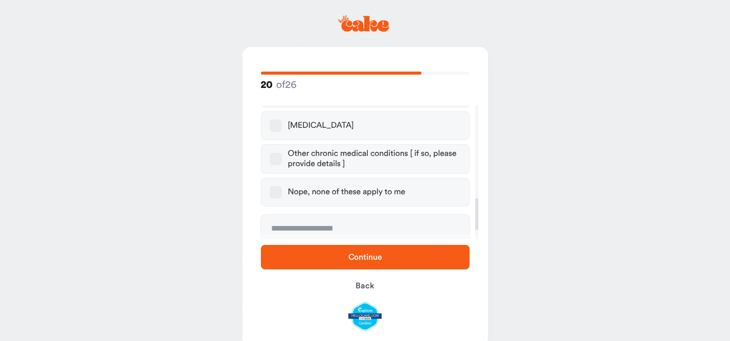
scroll to position [395, 0]
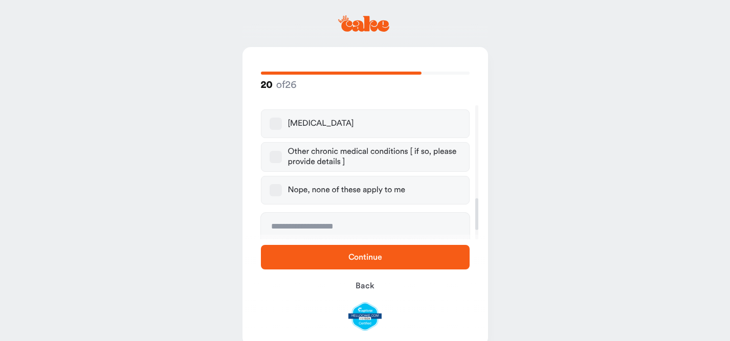
click at [279, 184] on button "Nope, none of these apply to me" at bounding box center [276, 190] width 12 height 12
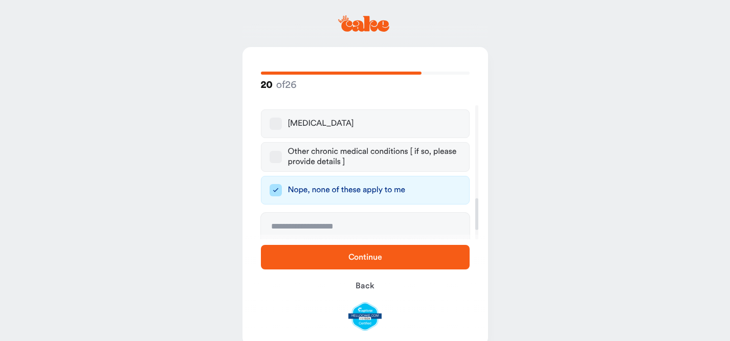
click at [369, 263] on span "Continue" at bounding box center [365, 257] width 176 height 12
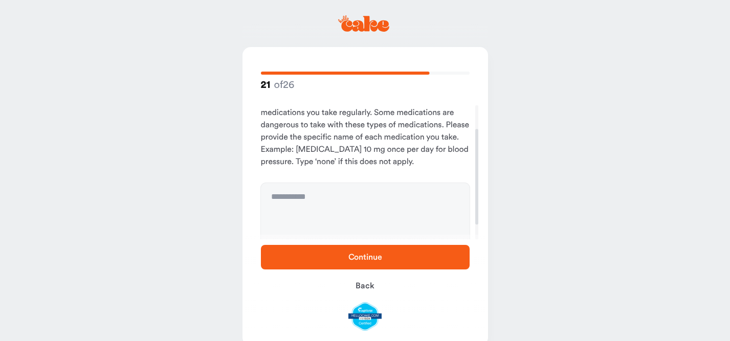
scroll to position [34, 0]
click at [321, 201] on textarea at bounding box center [365, 220] width 209 height 77
type textarea "*"
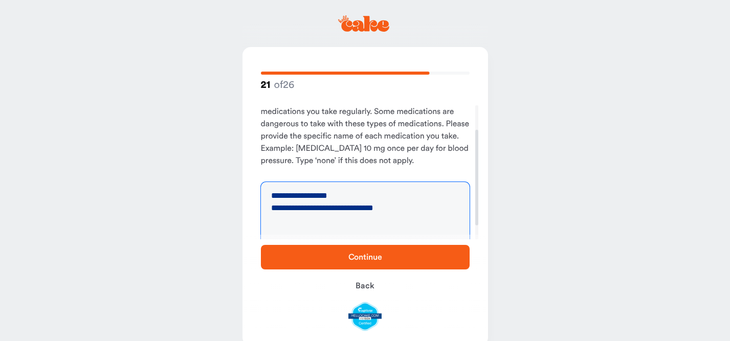
click at [368, 198] on textarea "**********" at bounding box center [365, 220] width 209 height 77
click at [414, 210] on textarea "**********" at bounding box center [365, 220] width 209 height 77
type textarea "**********"
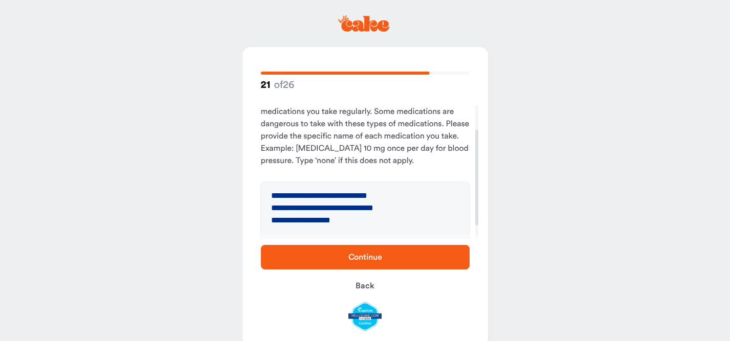
click at [394, 254] on span "Continue" at bounding box center [365, 257] width 176 height 12
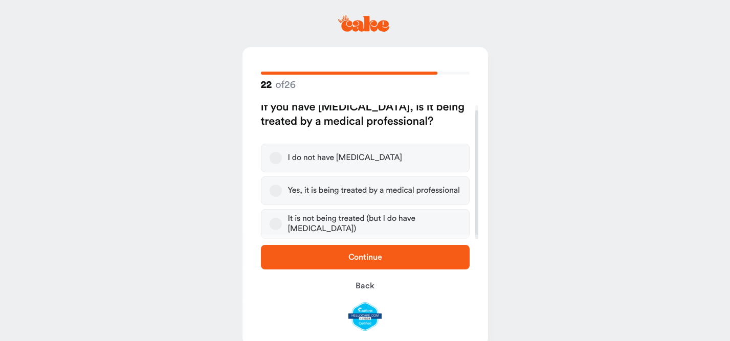
click at [275, 157] on button "I do not have high blood pressure" at bounding box center [276, 158] width 12 height 12
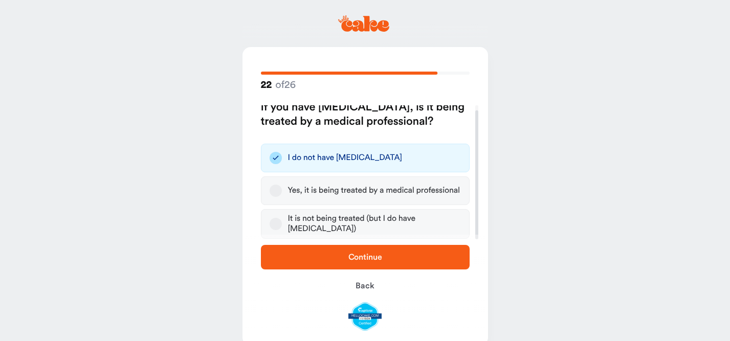
click at [367, 255] on span "Continue" at bounding box center [366, 257] width 34 height 8
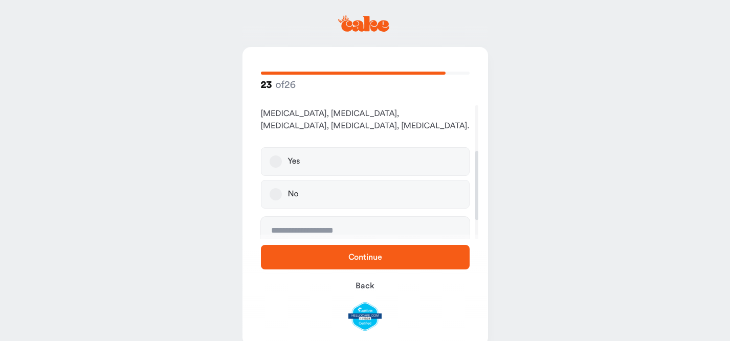
scroll to position [126, 0]
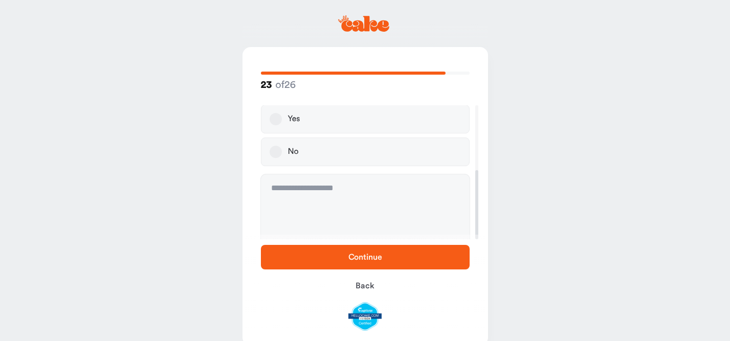
click at [274, 146] on button "No" at bounding box center [276, 152] width 12 height 12
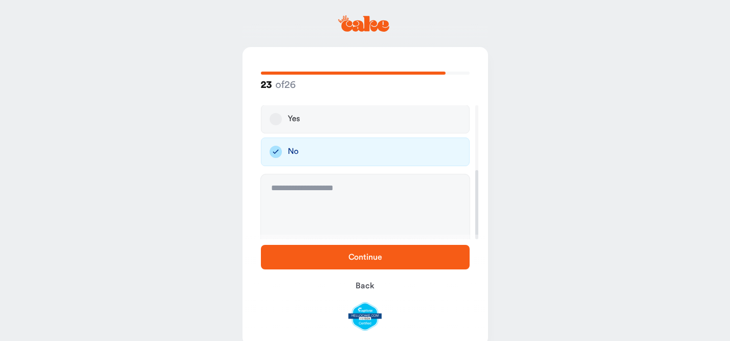
click at [350, 257] on span "Continue" at bounding box center [366, 257] width 34 height 8
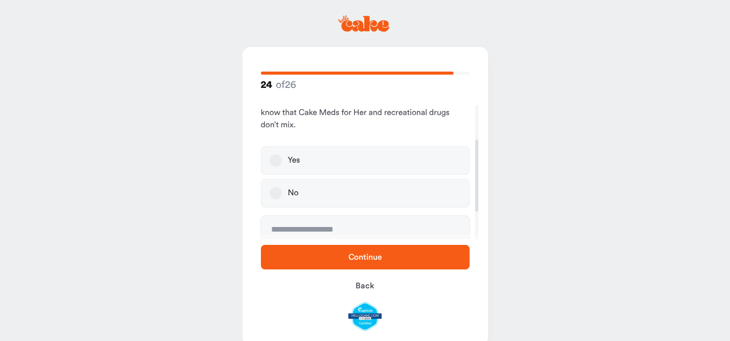
scroll to position [64, 0]
click at [275, 191] on button "No" at bounding box center [276, 191] width 12 height 12
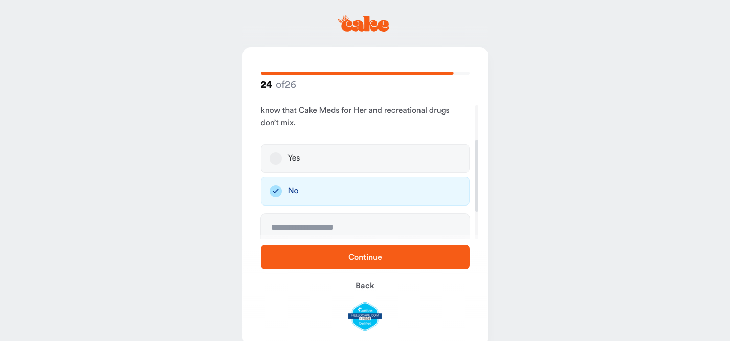
click at [367, 257] on span "Continue" at bounding box center [366, 257] width 34 height 8
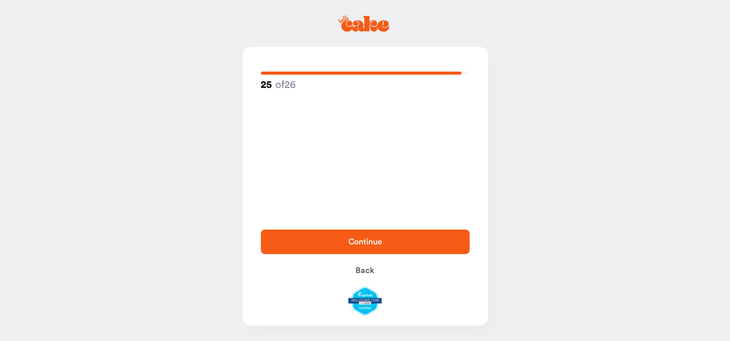
scroll to position [0, 0]
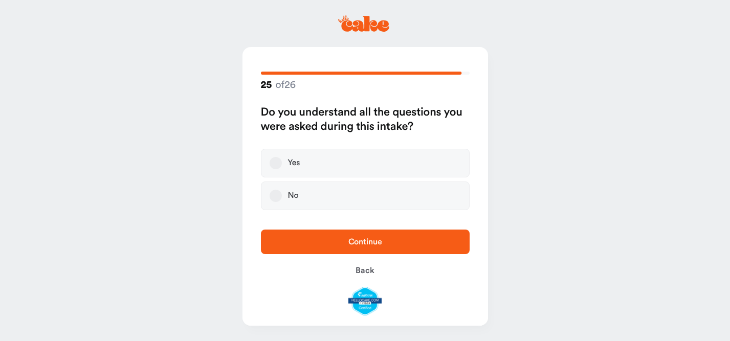
click at [273, 163] on button "Yes" at bounding box center [276, 163] width 12 height 12
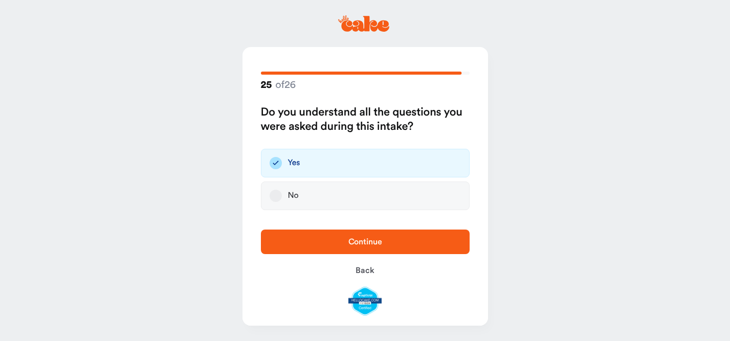
click at [356, 251] on button "Continue" at bounding box center [365, 242] width 209 height 25
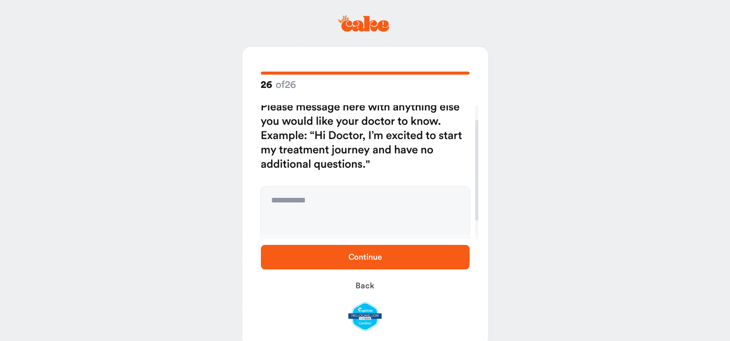
scroll to position [44, 0]
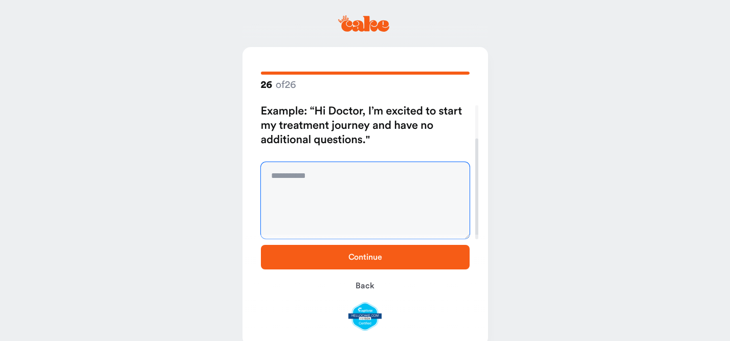
click at [332, 178] on textarea at bounding box center [365, 200] width 209 height 77
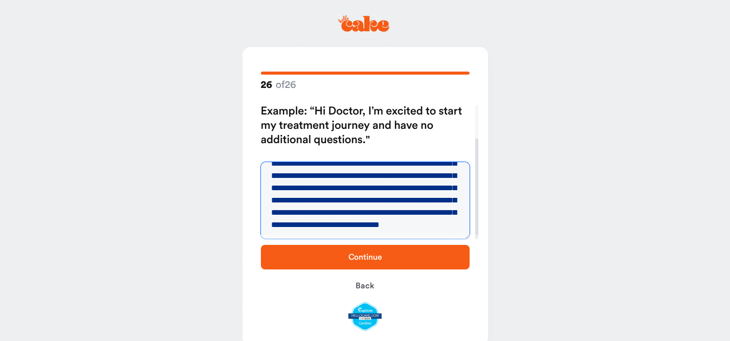
scroll to position [65, 0]
type textarea "**********"
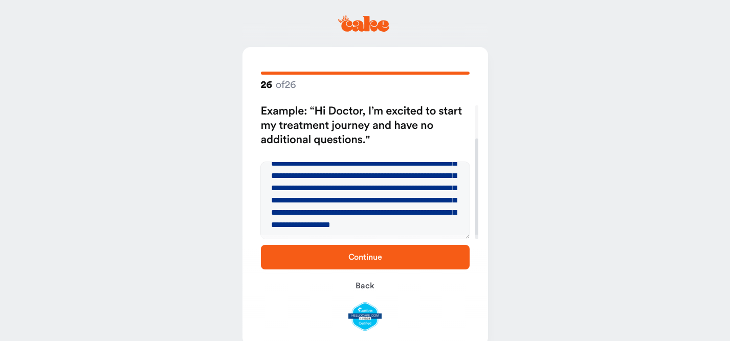
click at [384, 259] on span "Continue" at bounding box center [365, 257] width 176 height 12
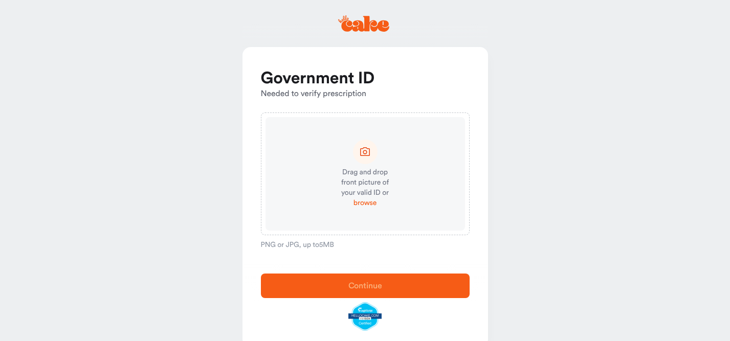
click at [365, 201] on span "browse" at bounding box center [365, 203] width 23 height 10
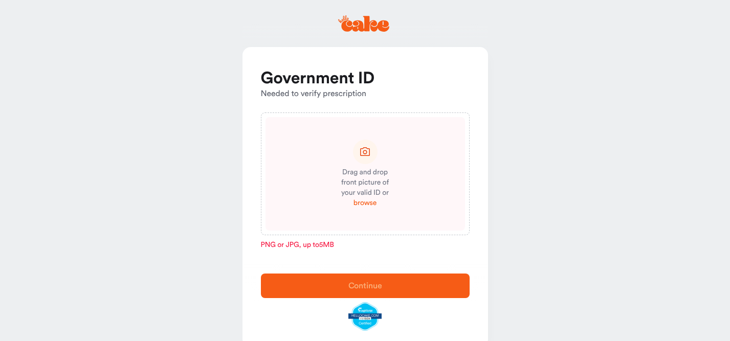
click at [369, 203] on span "browse" at bounding box center [365, 203] width 23 height 10
click at [367, 204] on span "browse" at bounding box center [365, 203] width 23 height 10
click at [373, 198] on span "browse" at bounding box center [365, 203] width 23 height 10
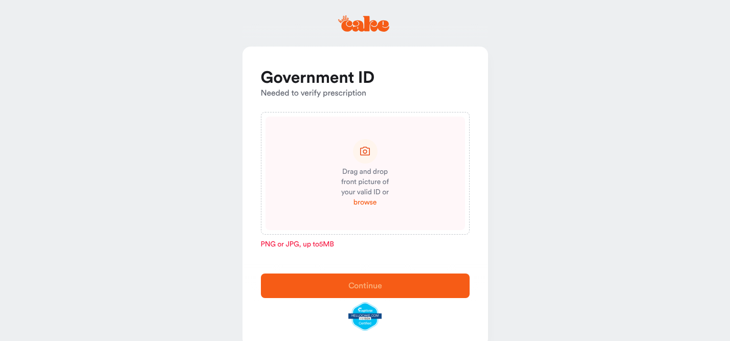
click at [369, 203] on span "browse" at bounding box center [365, 203] width 23 height 10
click at [365, 202] on span "browse" at bounding box center [365, 203] width 23 height 10
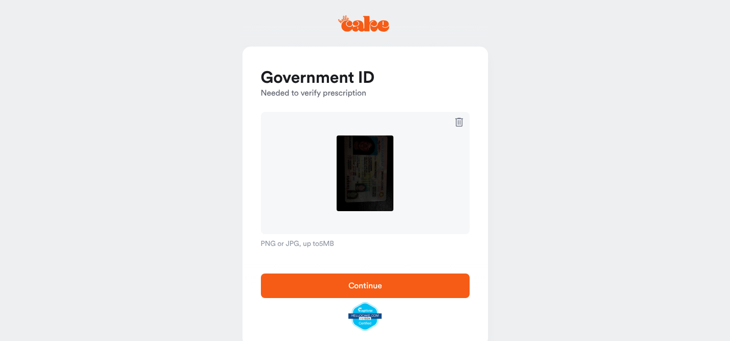
click at [399, 289] on span "Continue" at bounding box center [365, 286] width 176 height 12
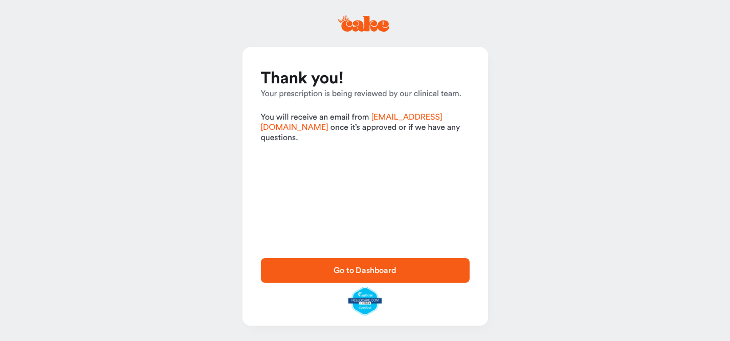
click at [392, 273] on span "Go to Dashboard" at bounding box center [365, 271] width 63 height 8
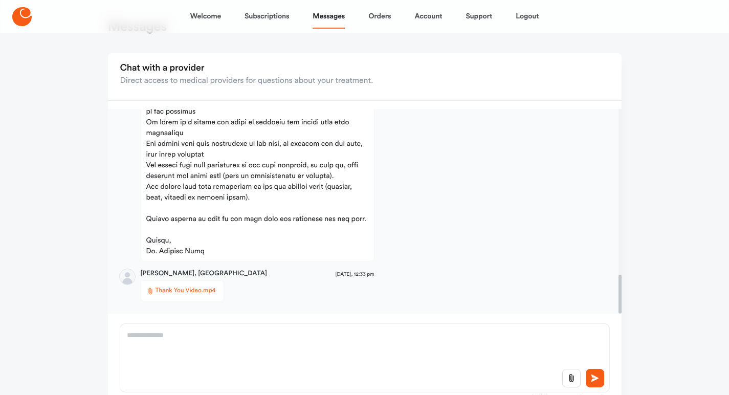
scroll to position [48, 0]
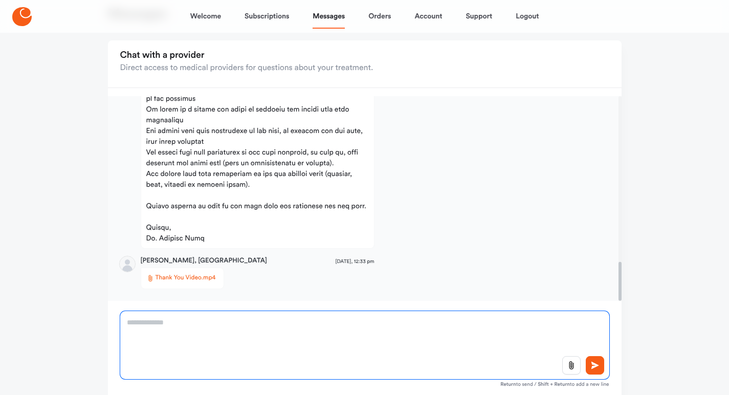
click at [188, 329] on textarea at bounding box center [364, 345] width 489 height 68
click at [473, 322] on textarea "**********" at bounding box center [364, 345] width 489 height 68
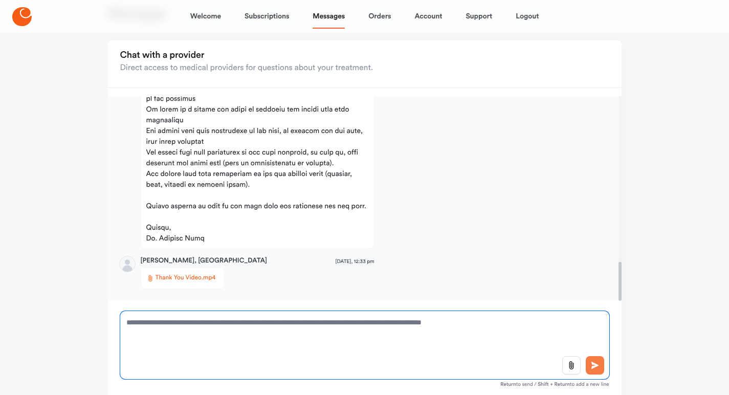
type textarea "**********"
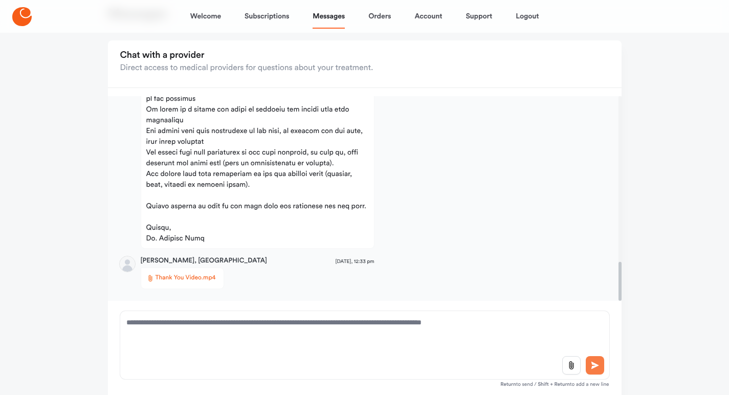
click at [600, 341] on button at bounding box center [595, 365] width 18 height 18
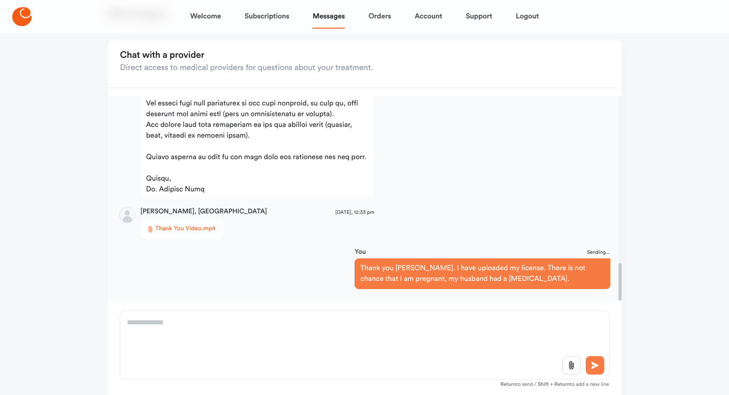
scroll to position [918, 0]
